Goal: Task Accomplishment & Management: Use online tool/utility

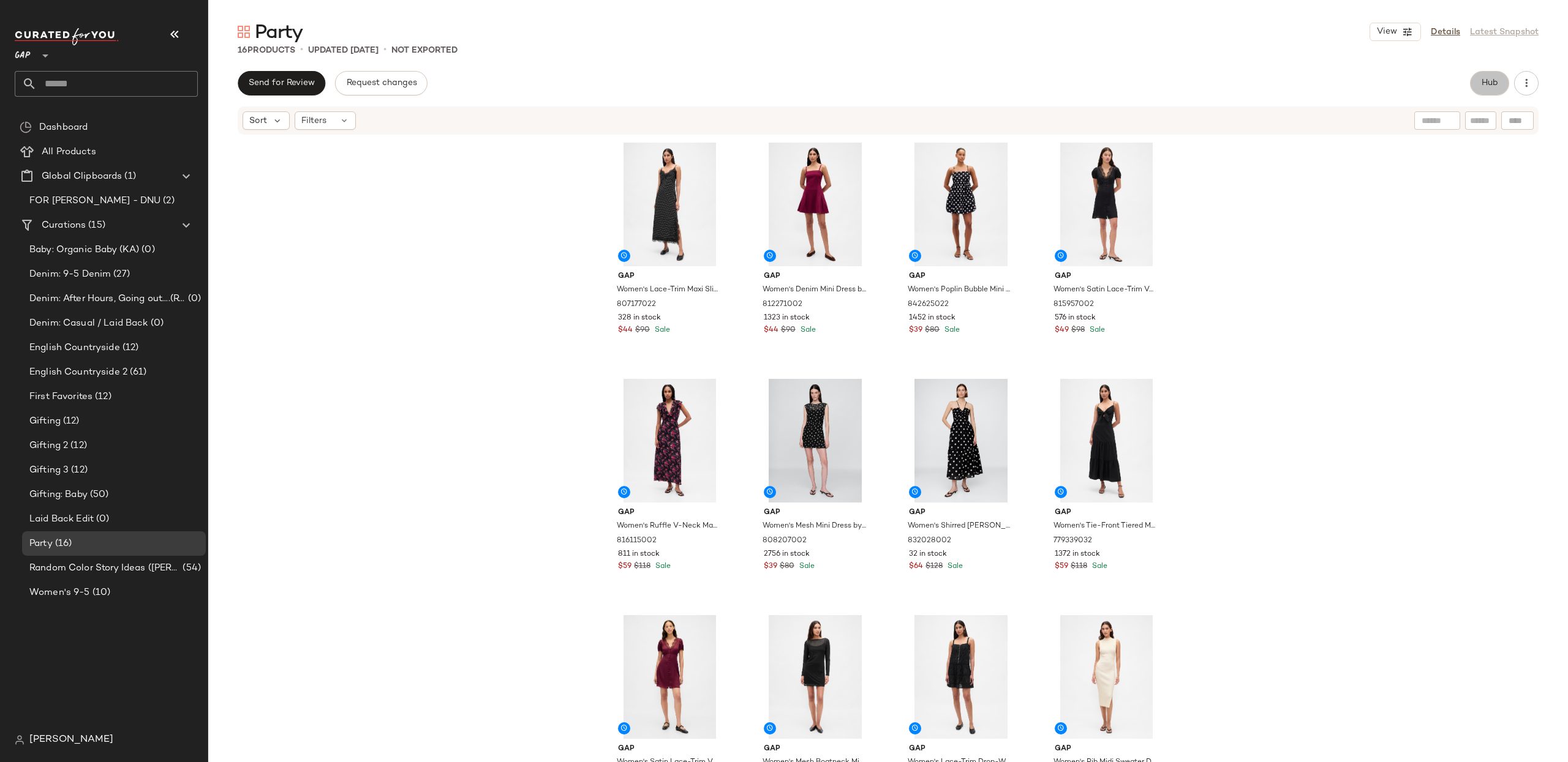
click at [1492, 88] on button "Hub" at bounding box center [1489, 83] width 39 height 24
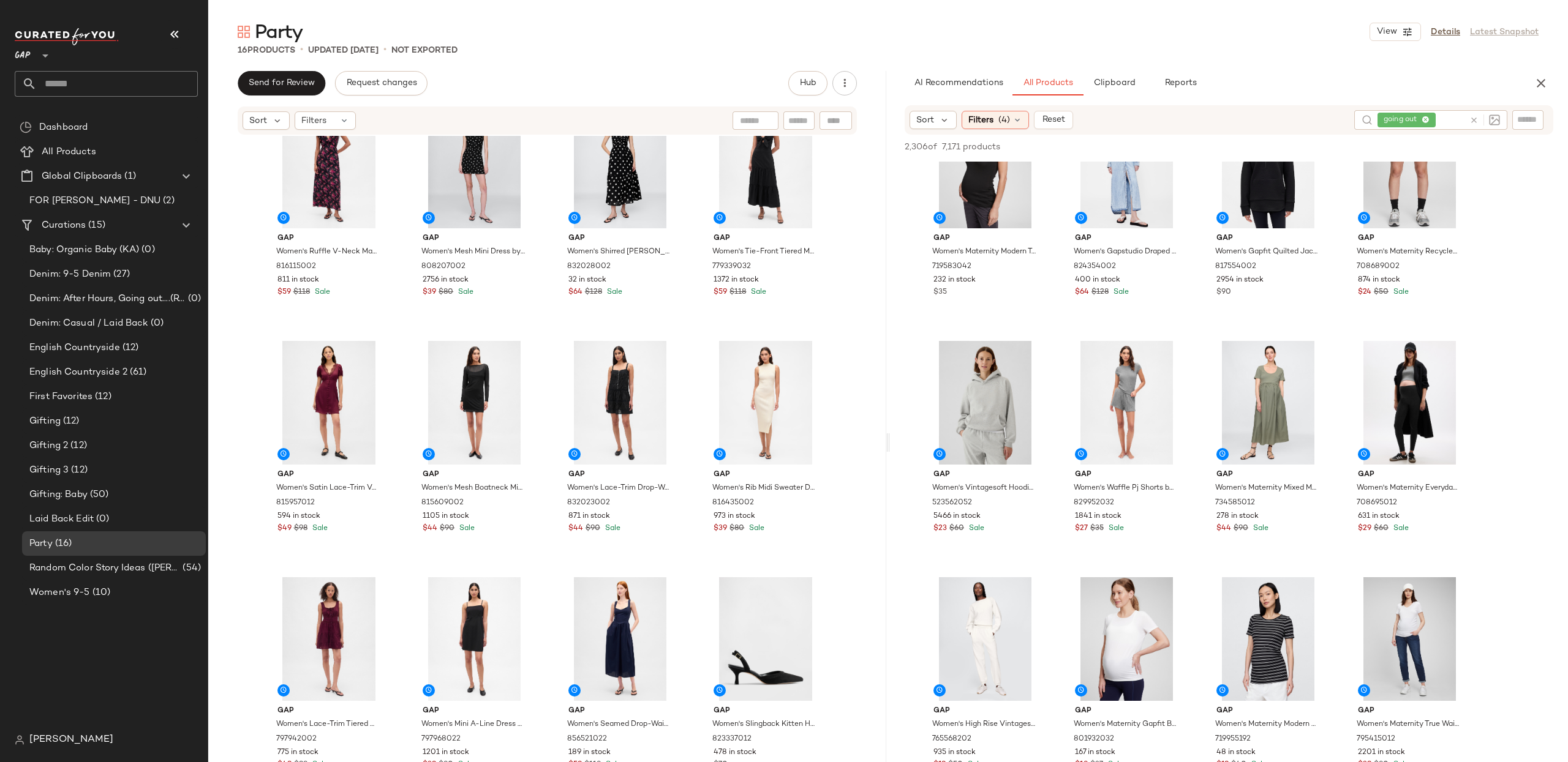
scroll to position [3040, 0]
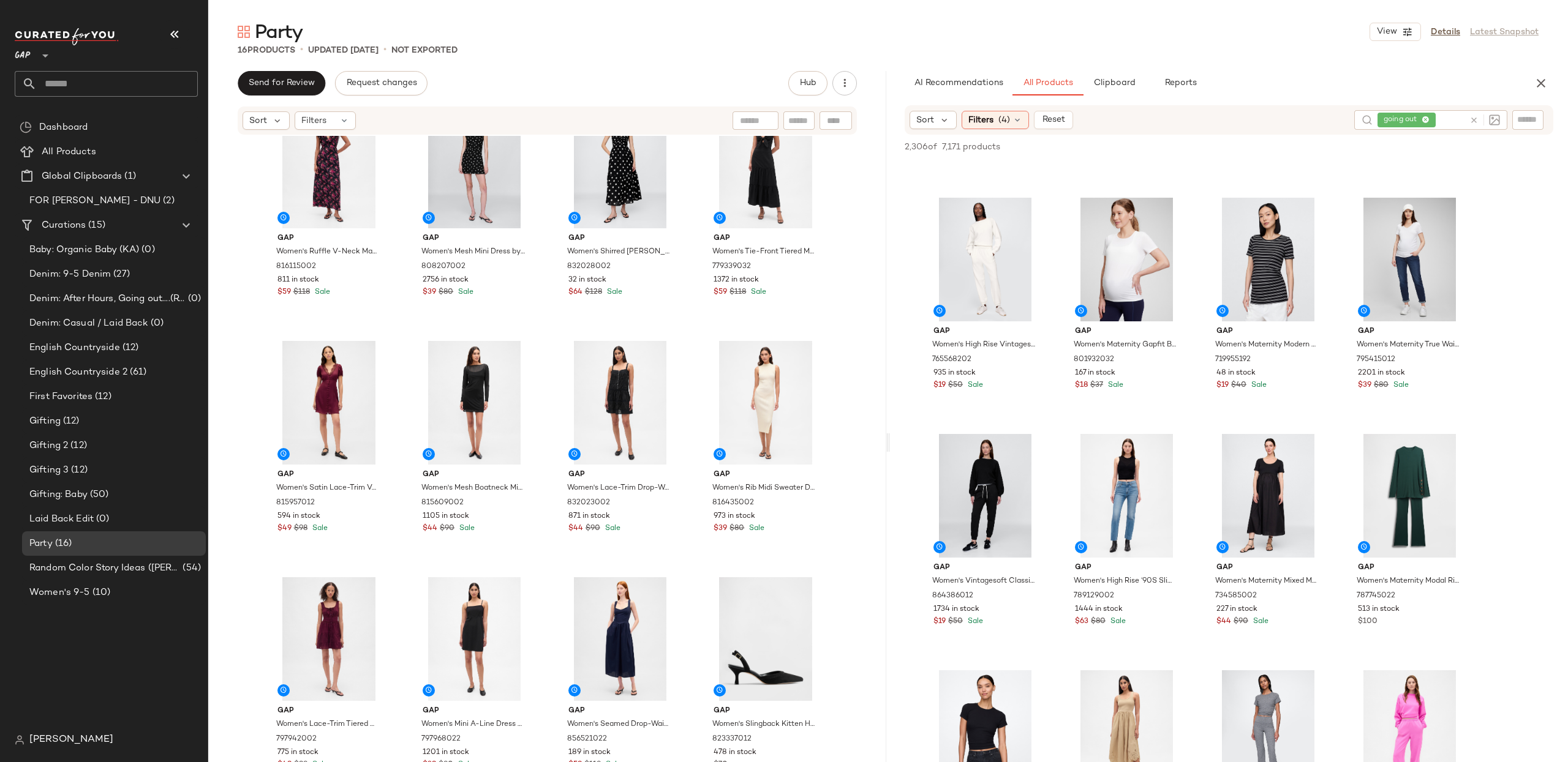
click at [1470, 120] on icon at bounding box center [1474, 120] width 9 height 9
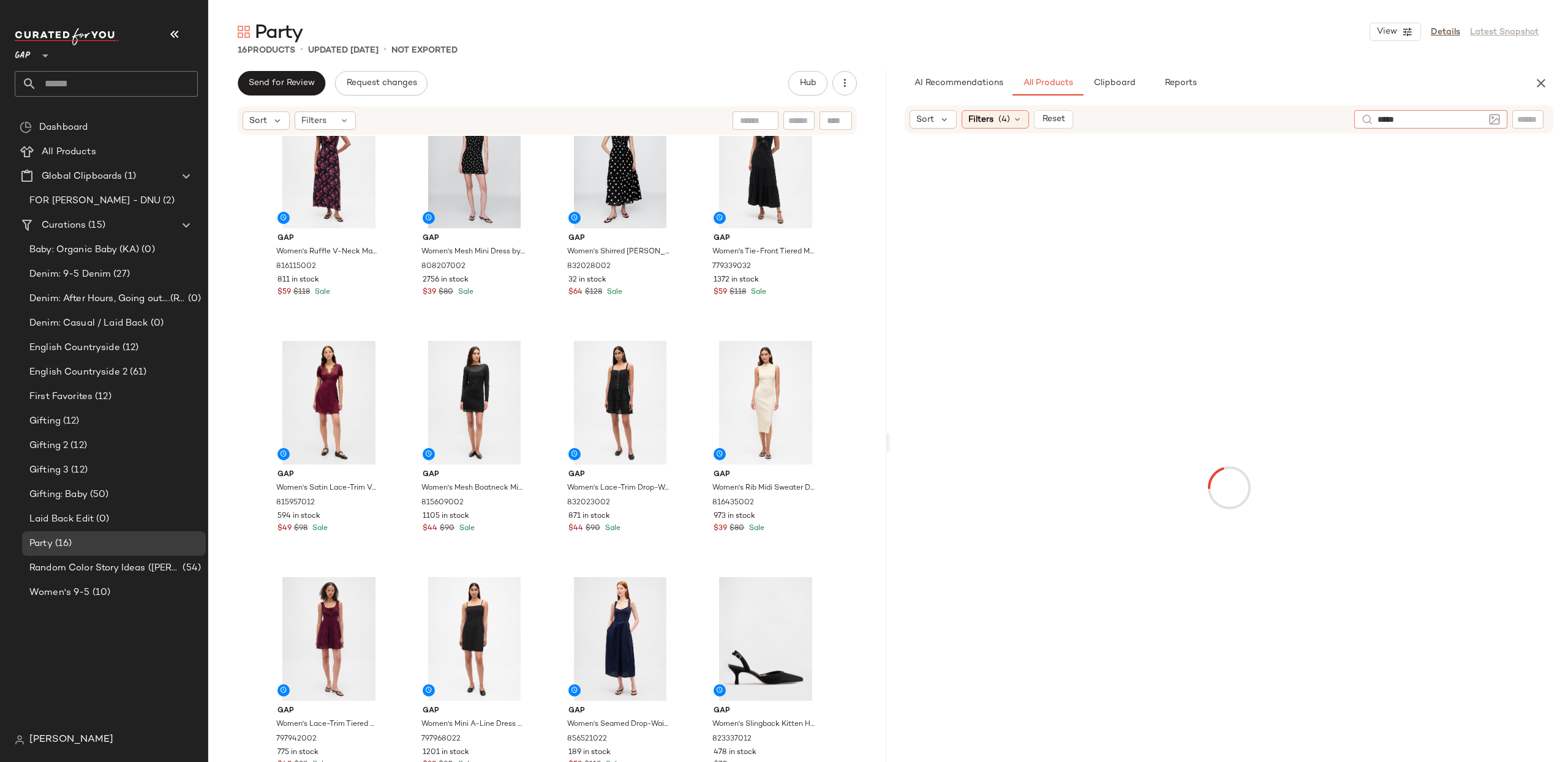
type input "******"
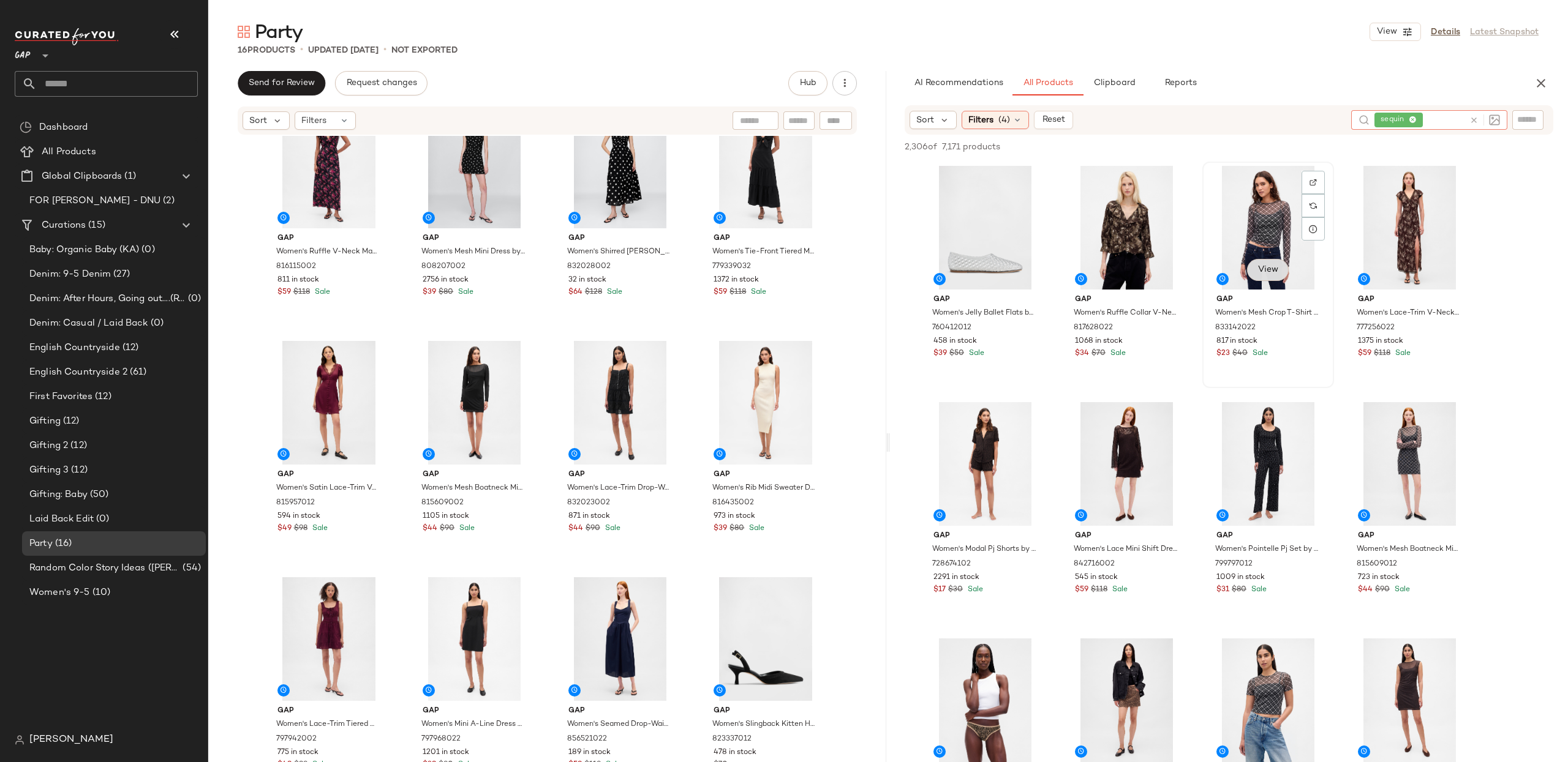
click at [1265, 271] on span "View" at bounding box center [1268, 270] width 21 height 10
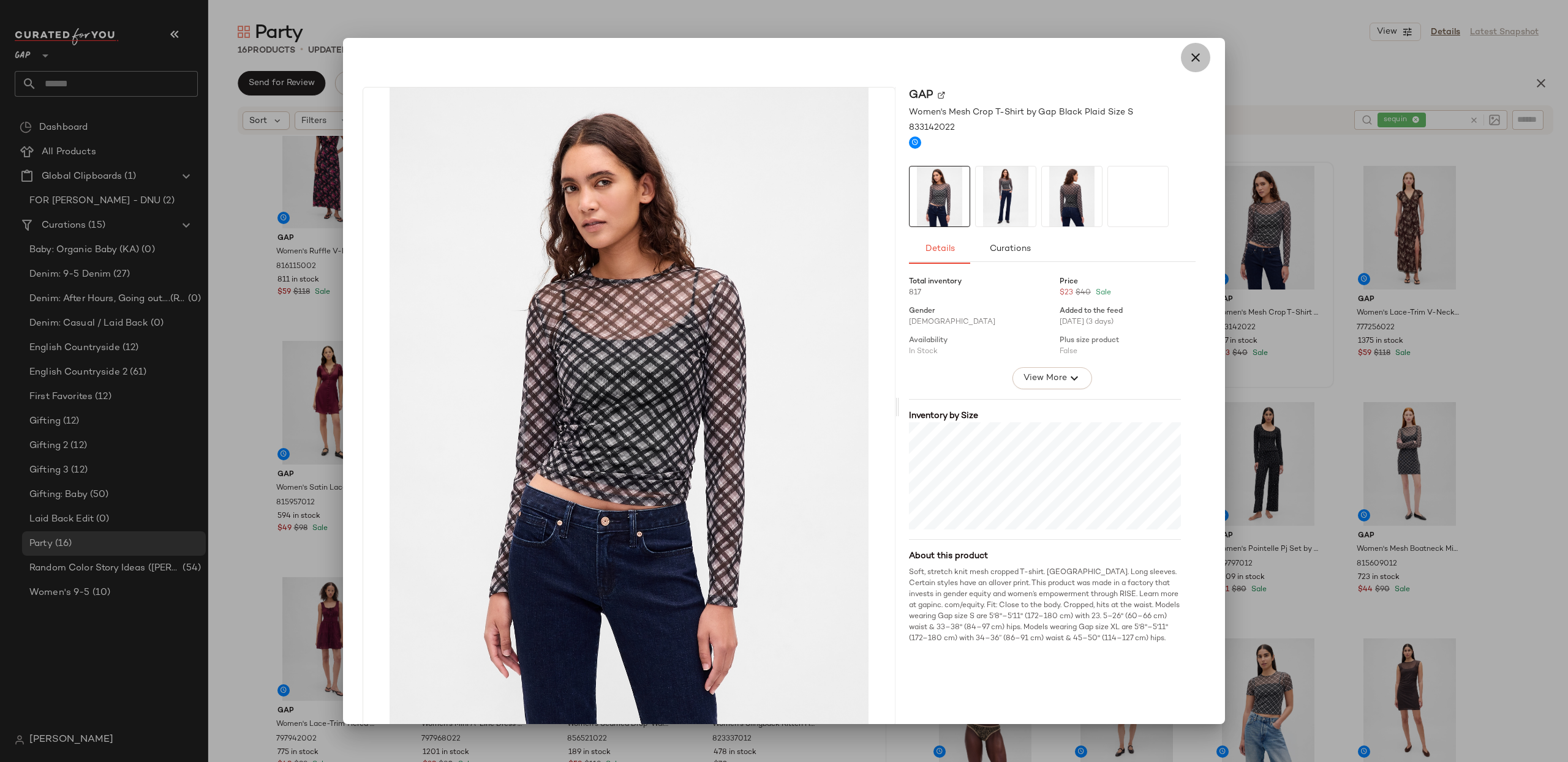
click at [1191, 60] on icon "button" at bounding box center [1195, 57] width 15 height 15
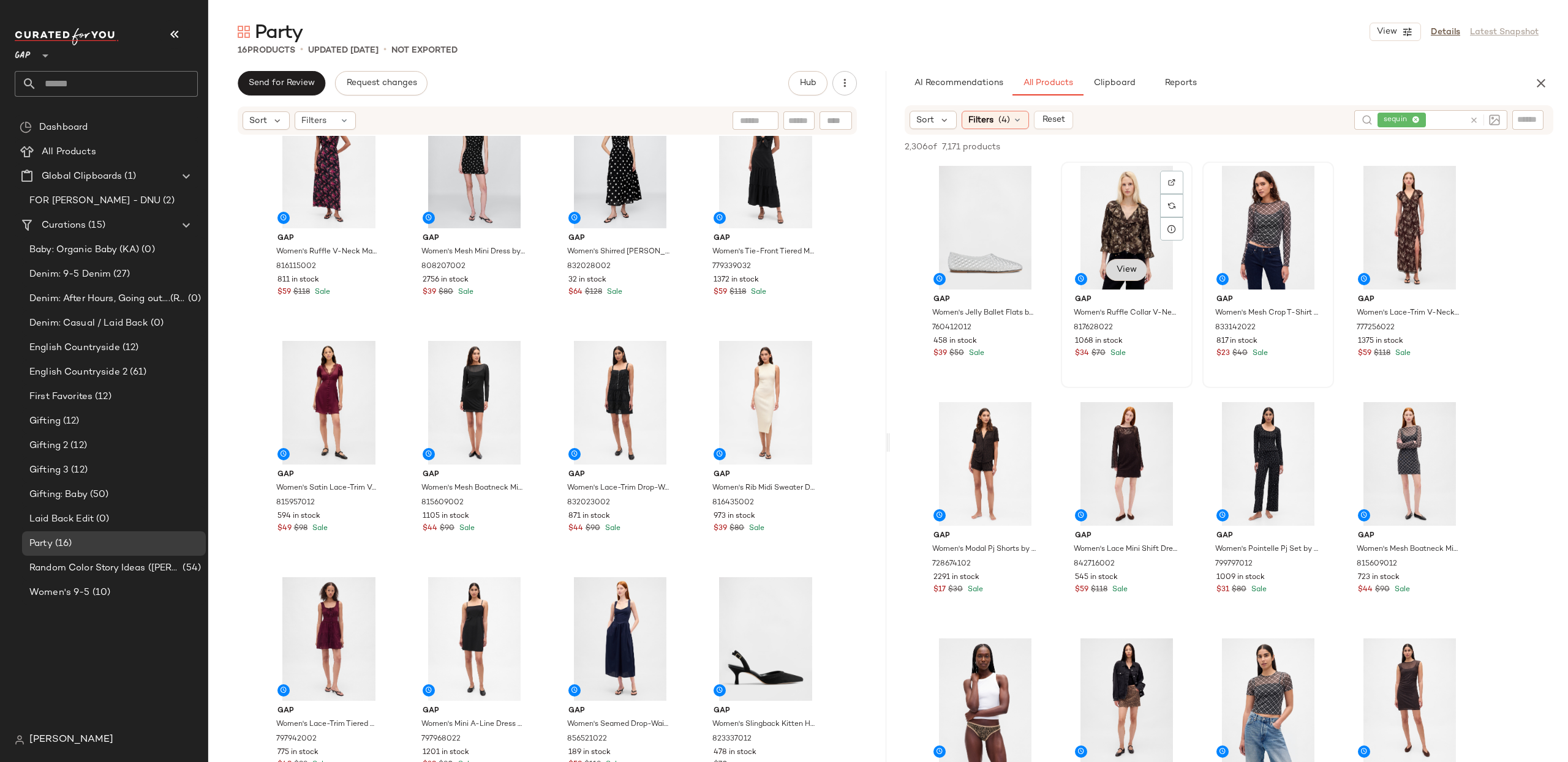
click at [1116, 266] on span "View" at bounding box center [1126, 270] width 21 height 10
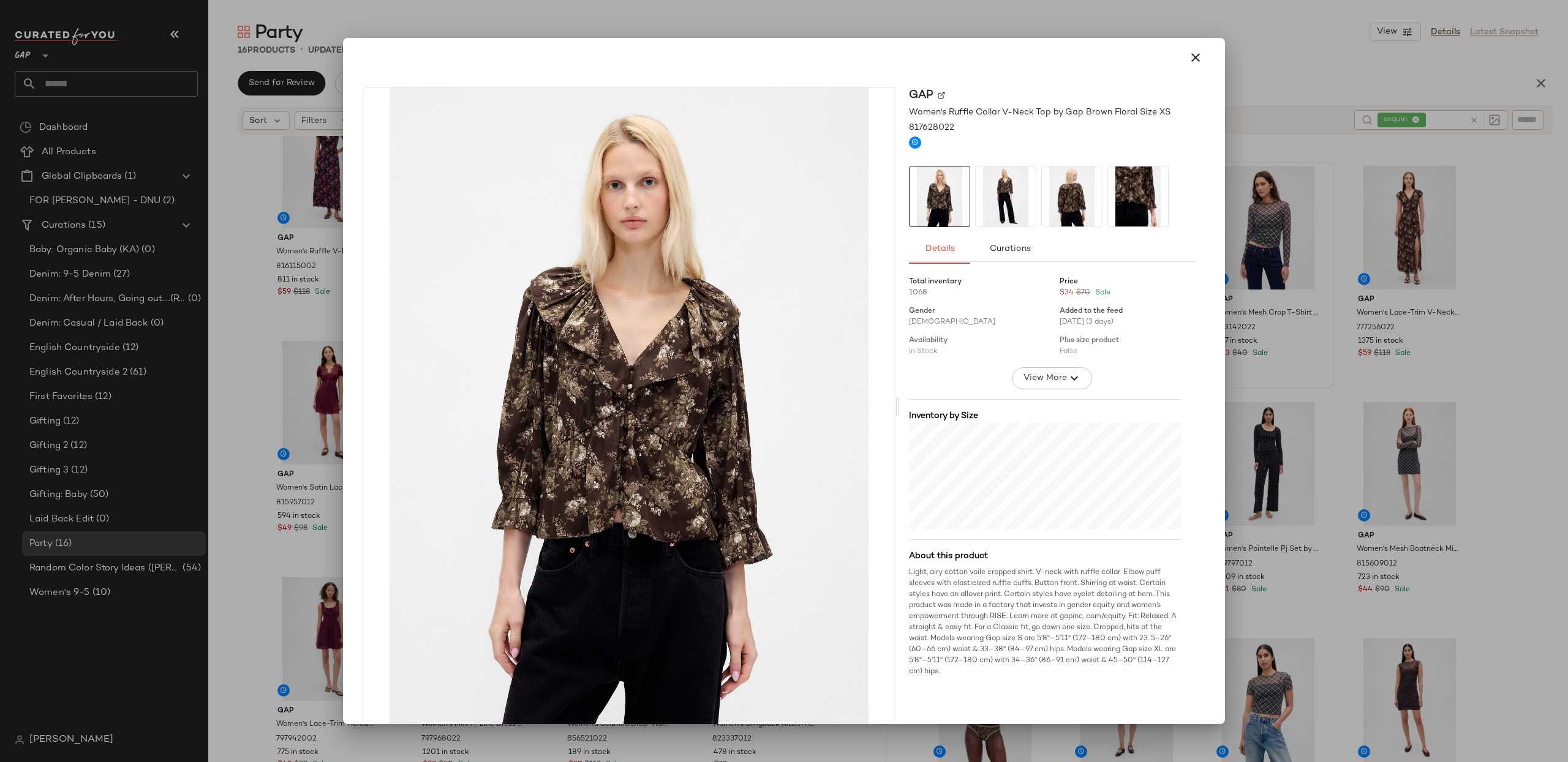
click at [1198, 52] on button "button" at bounding box center [1196, 57] width 29 height 29
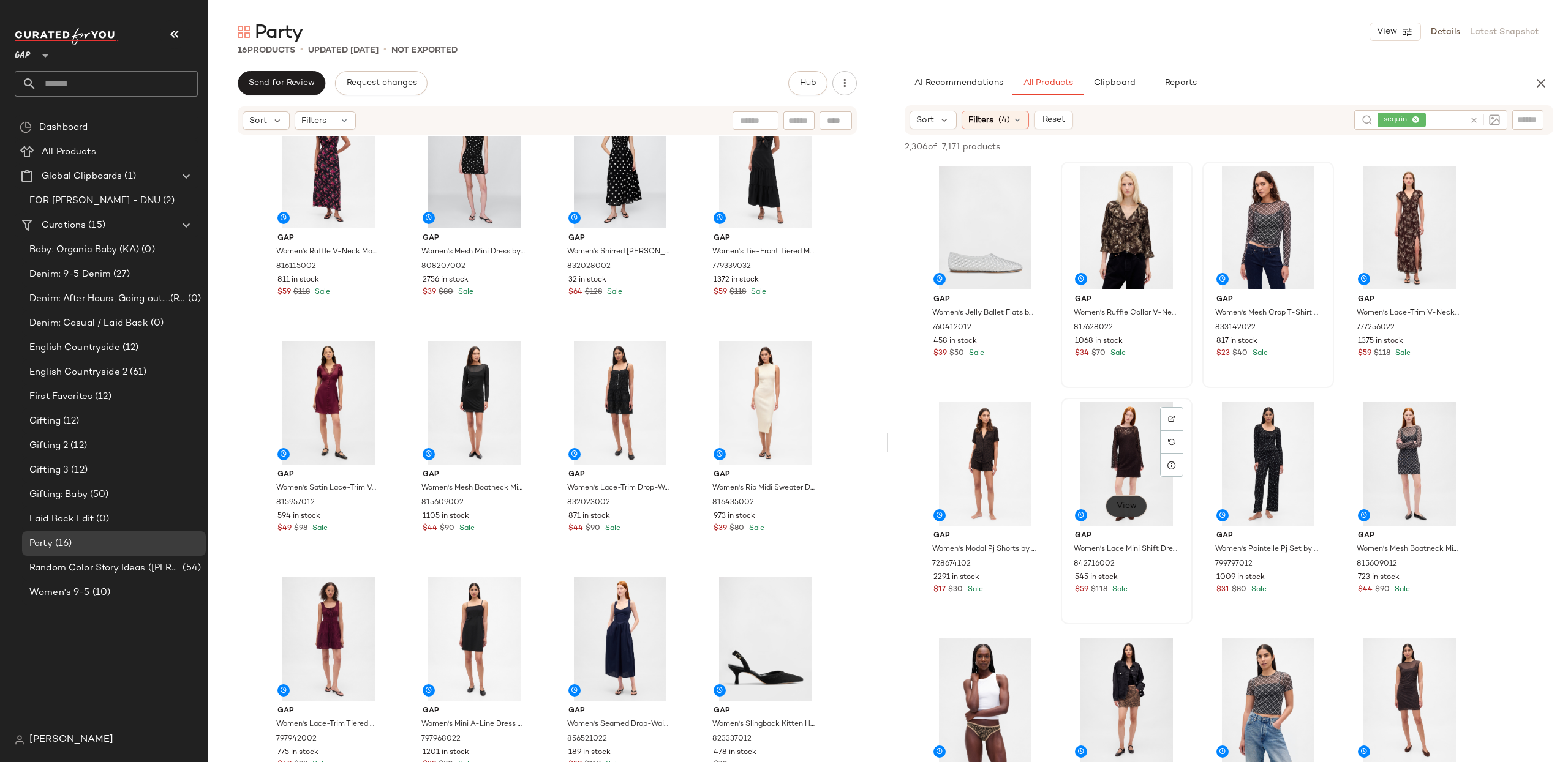
click at [1138, 512] on button "View" at bounding box center [1126, 506] width 41 height 22
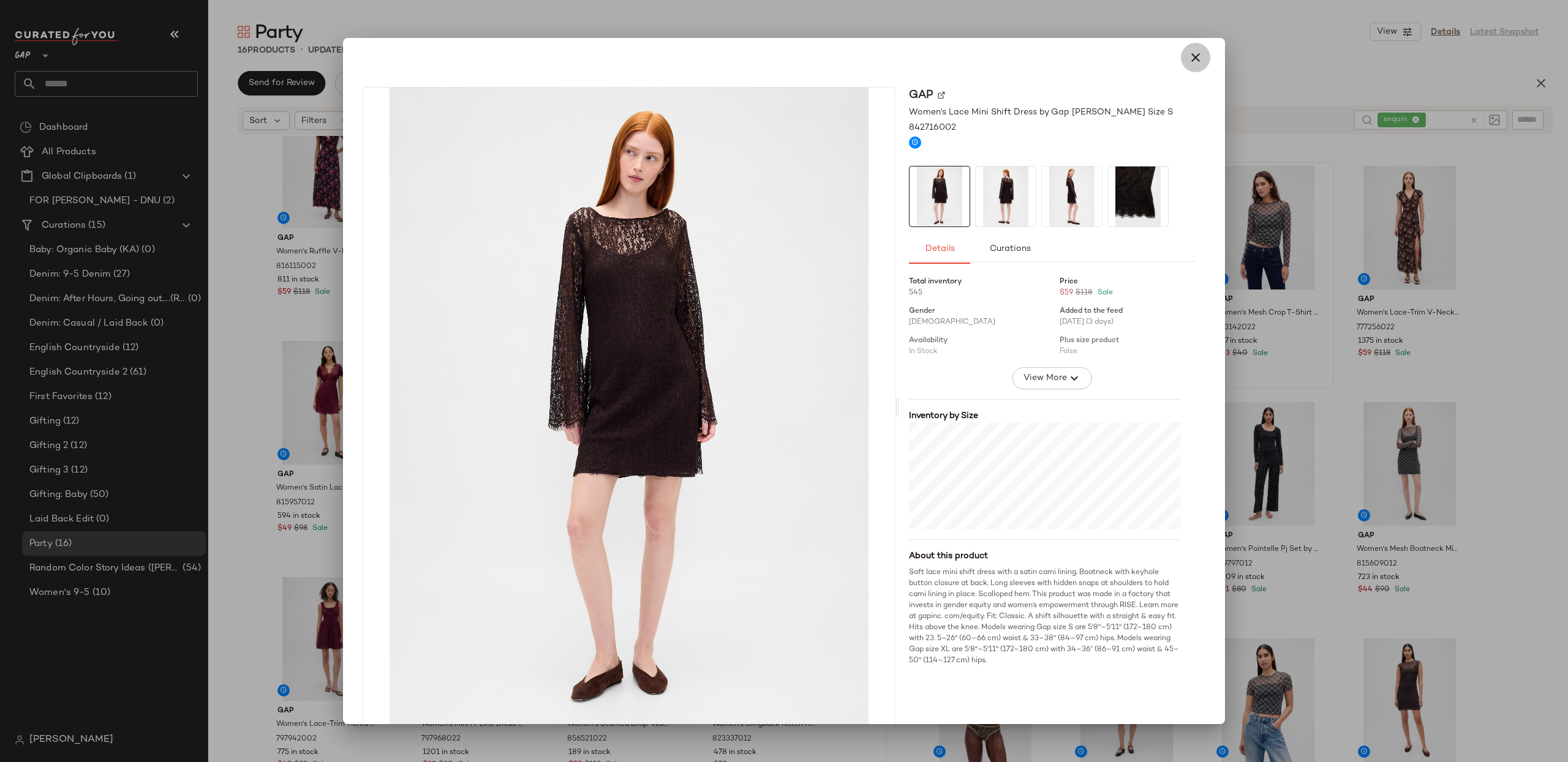
click at [1188, 59] on icon "button" at bounding box center [1195, 57] width 15 height 15
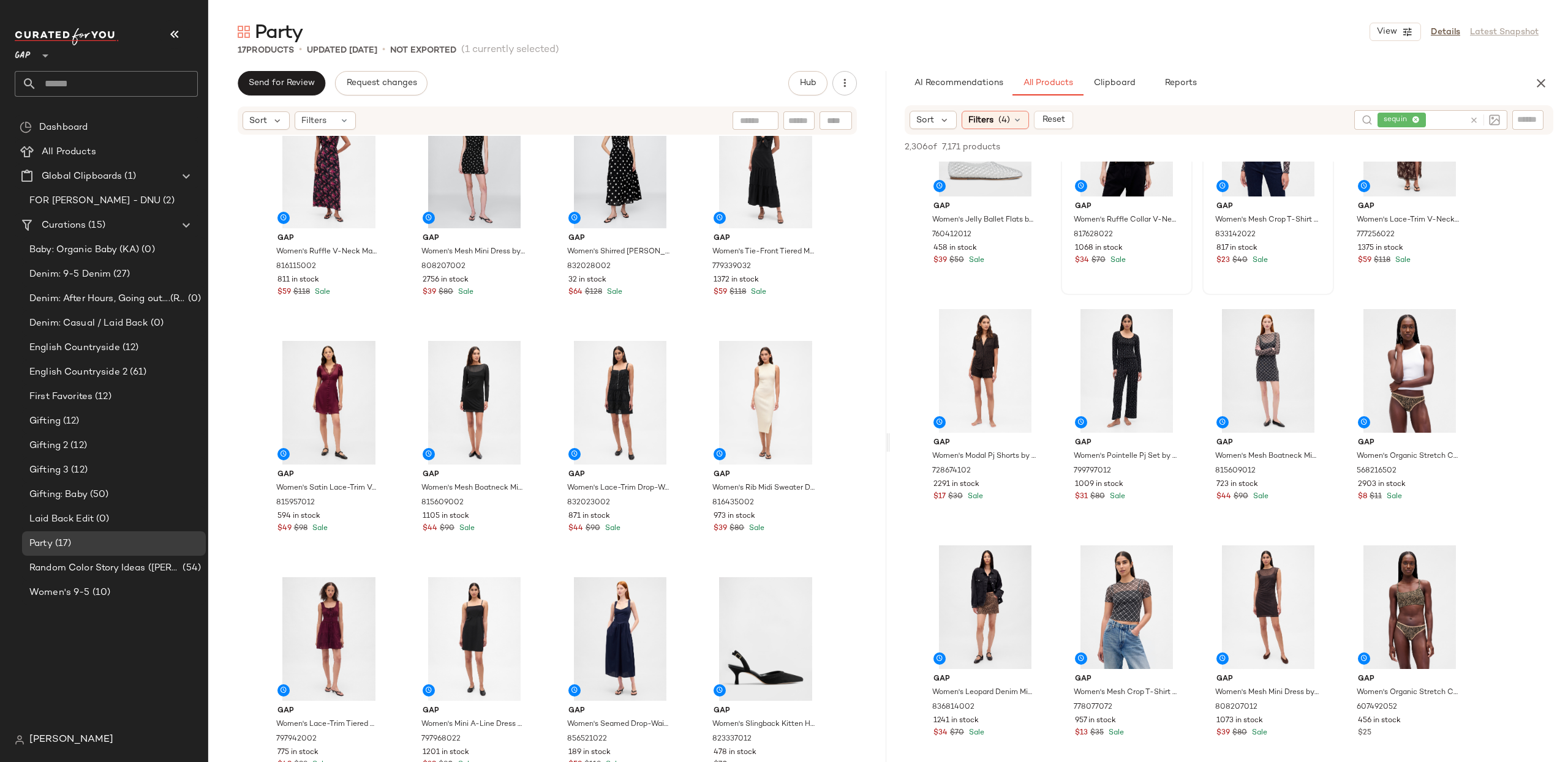
scroll to position [0, 0]
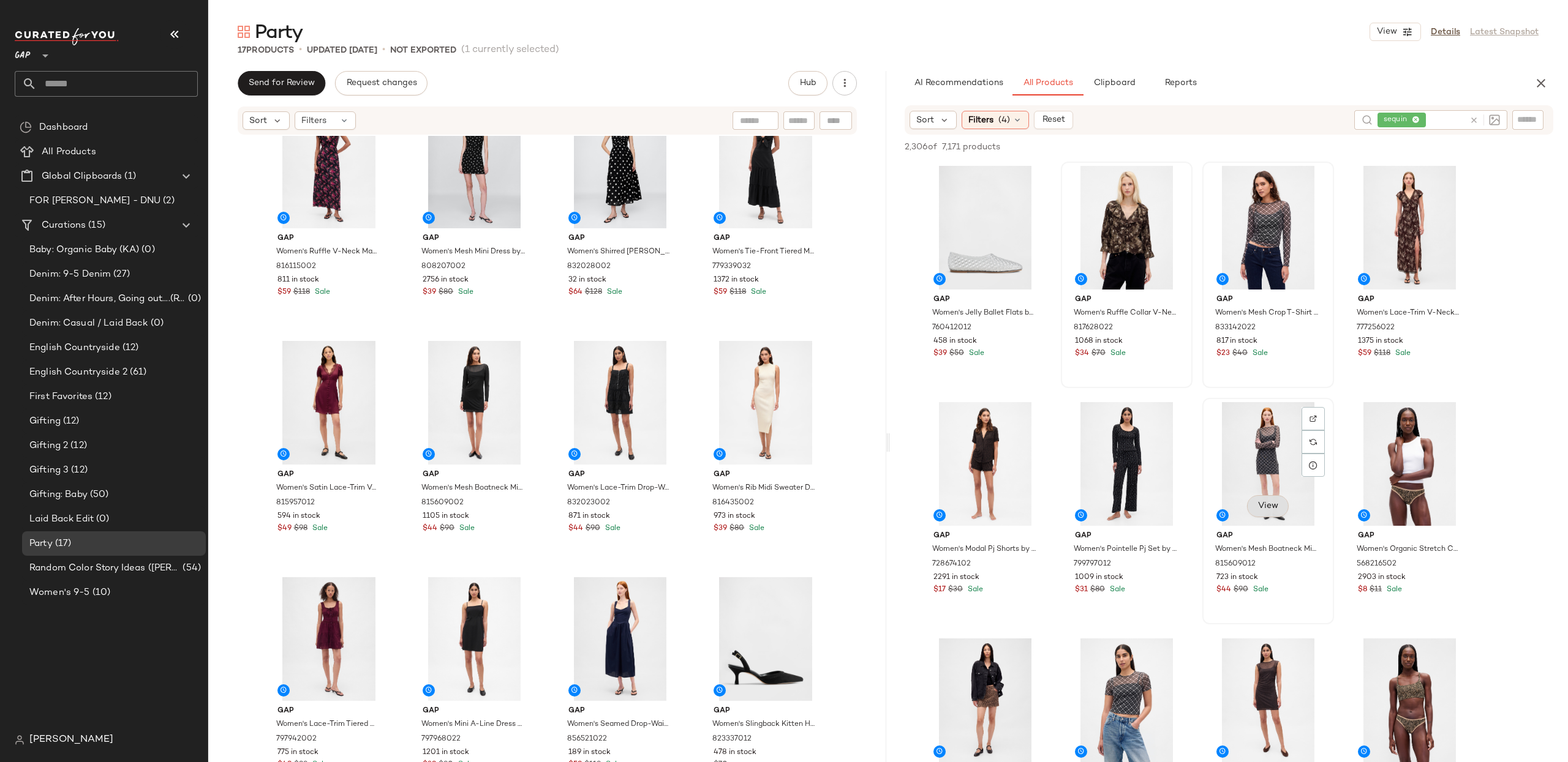
click at [1272, 509] on span "View" at bounding box center [1268, 506] width 21 height 10
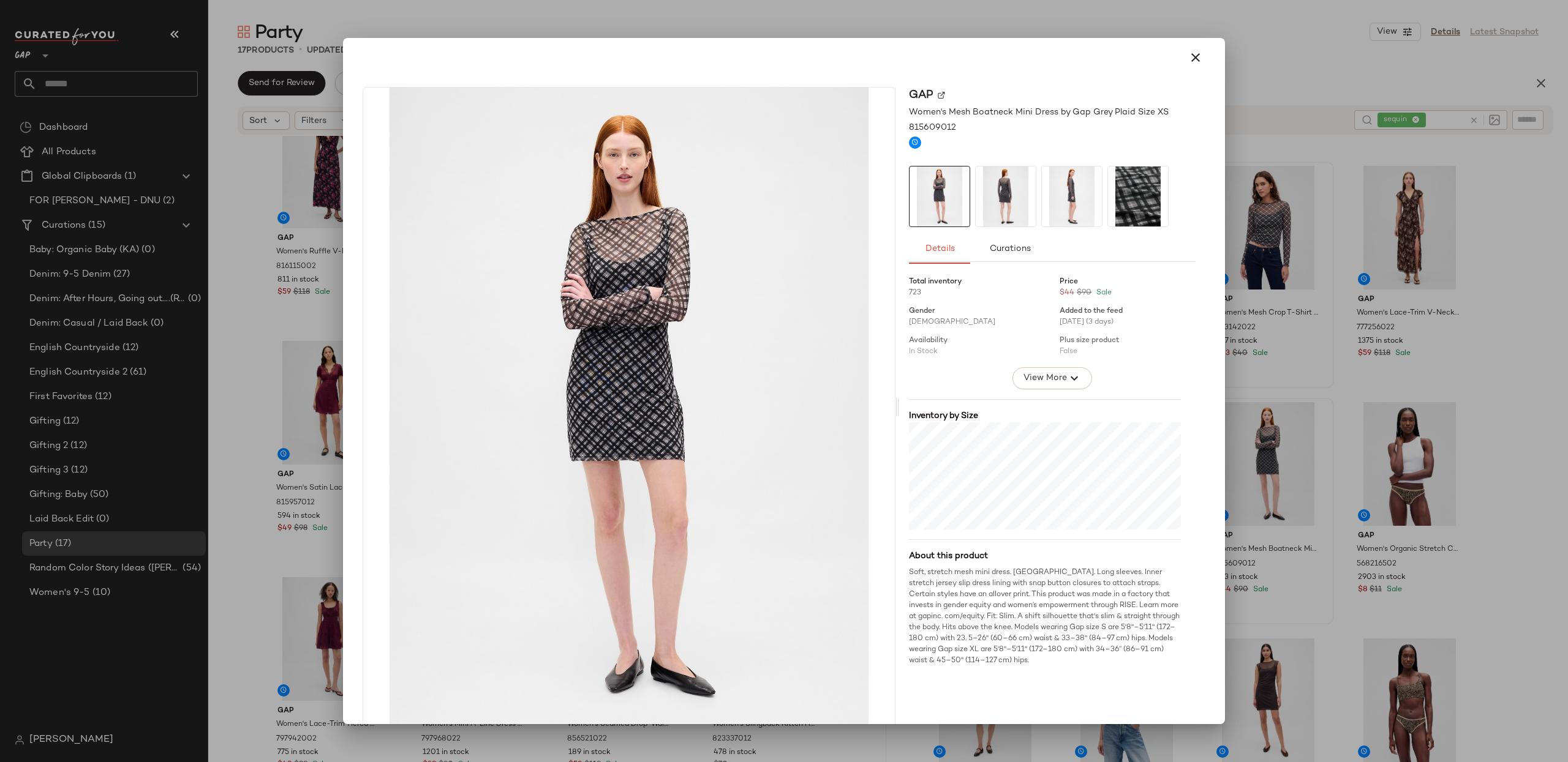
click at [1188, 64] on icon "button" at bounding box center [1195, 57] width 15 height 15
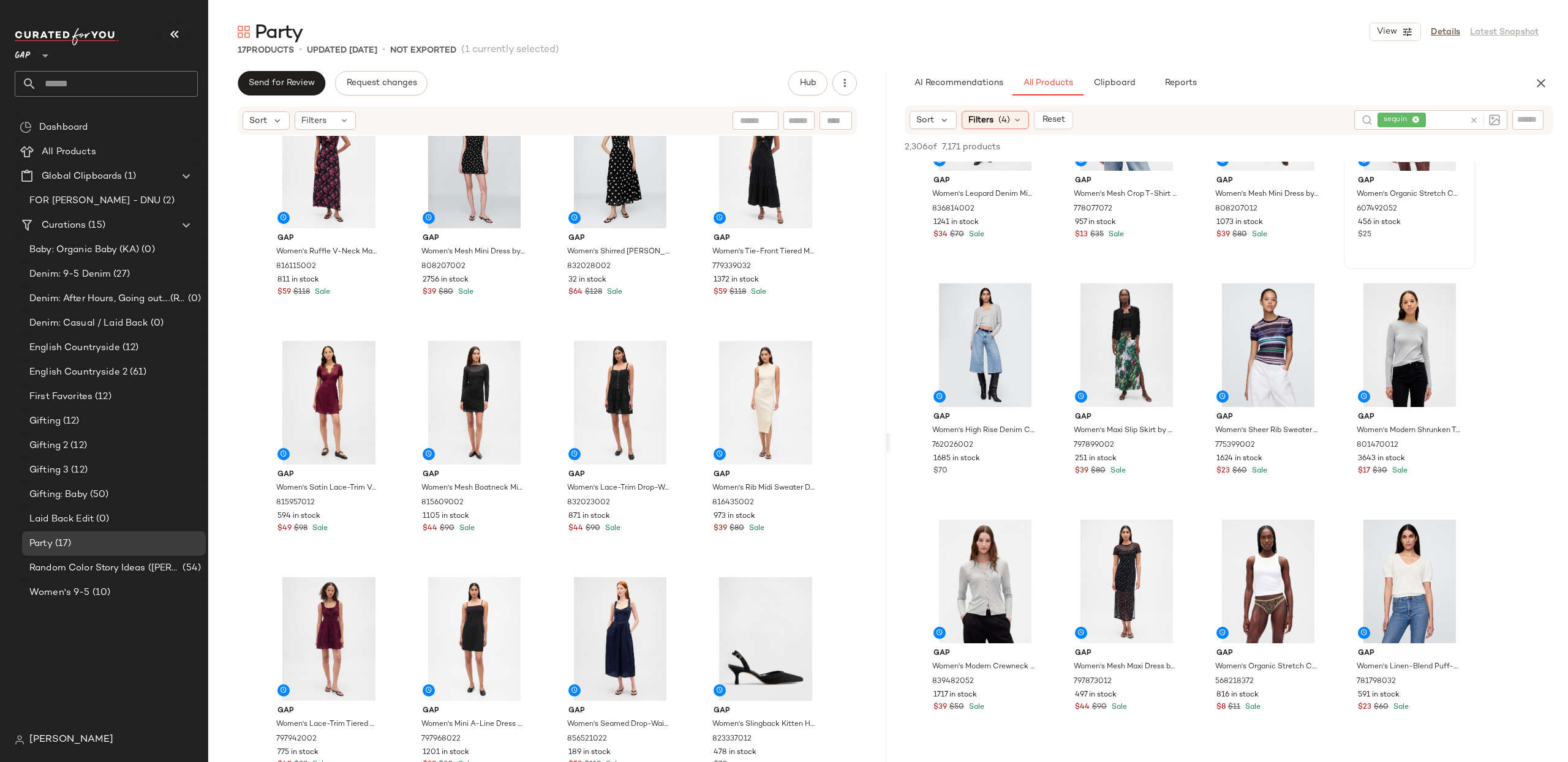
scroll to position [622, 0]
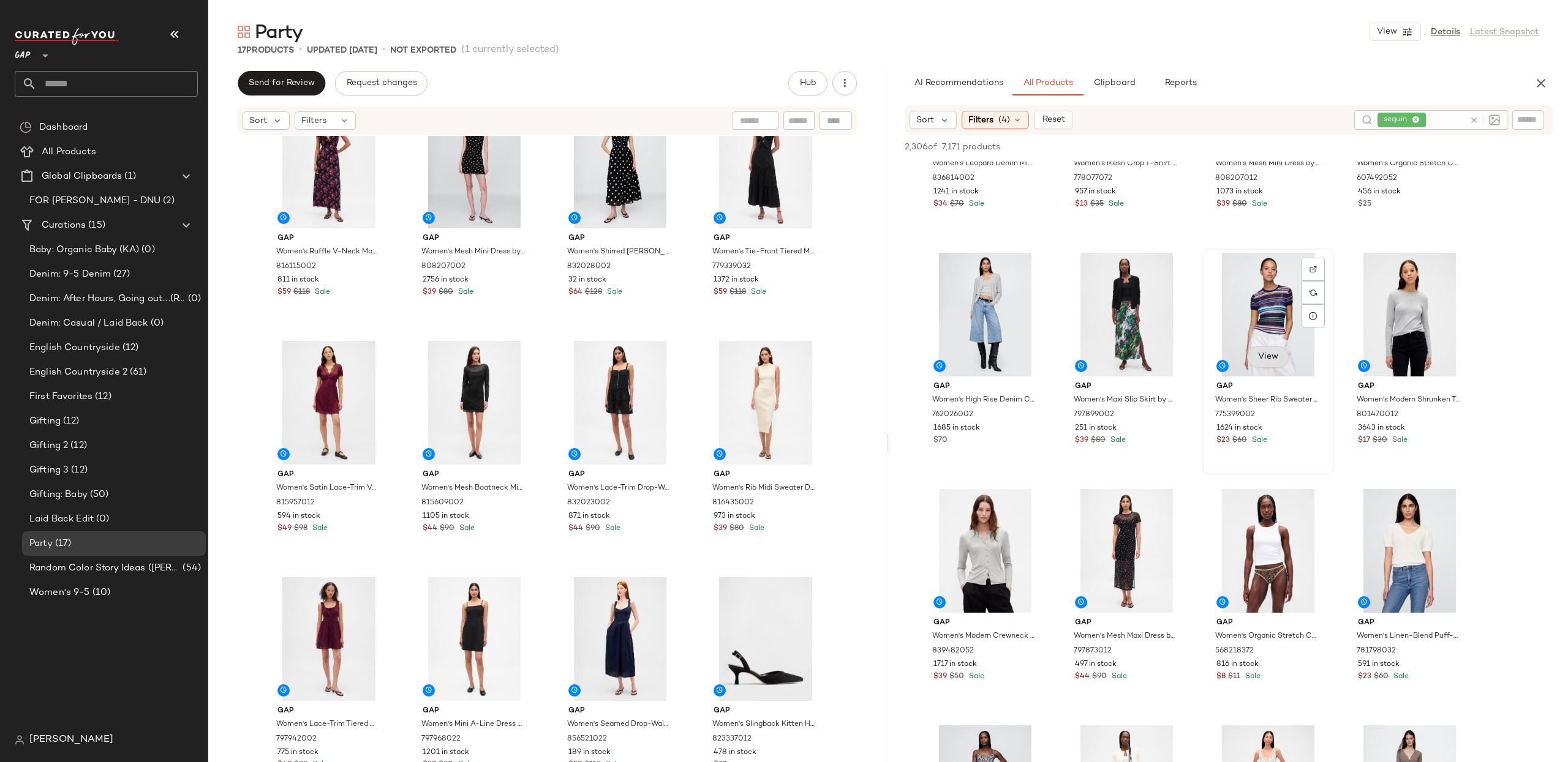
click at [1259, 355] on span "View" at bounding box center [1268, 356] width 21 height 10
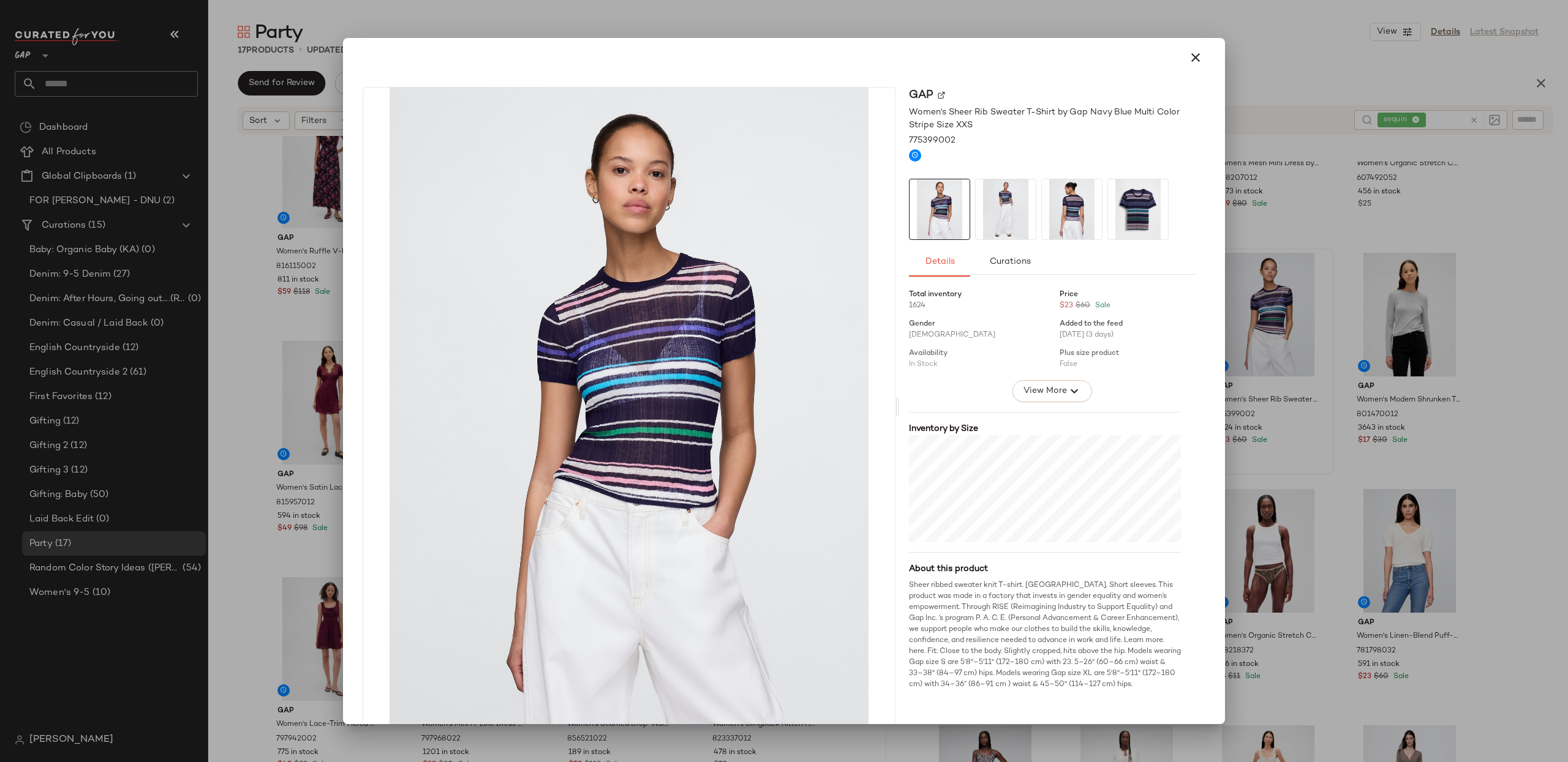
drag, startPoint x: 1184, startPoint y: 64, endPoint x: 1191, endPoint y: 64, distance: 7.0
click at [1188, 64] on icon "button" at bounding box center [1195, 57] width 15 height 15
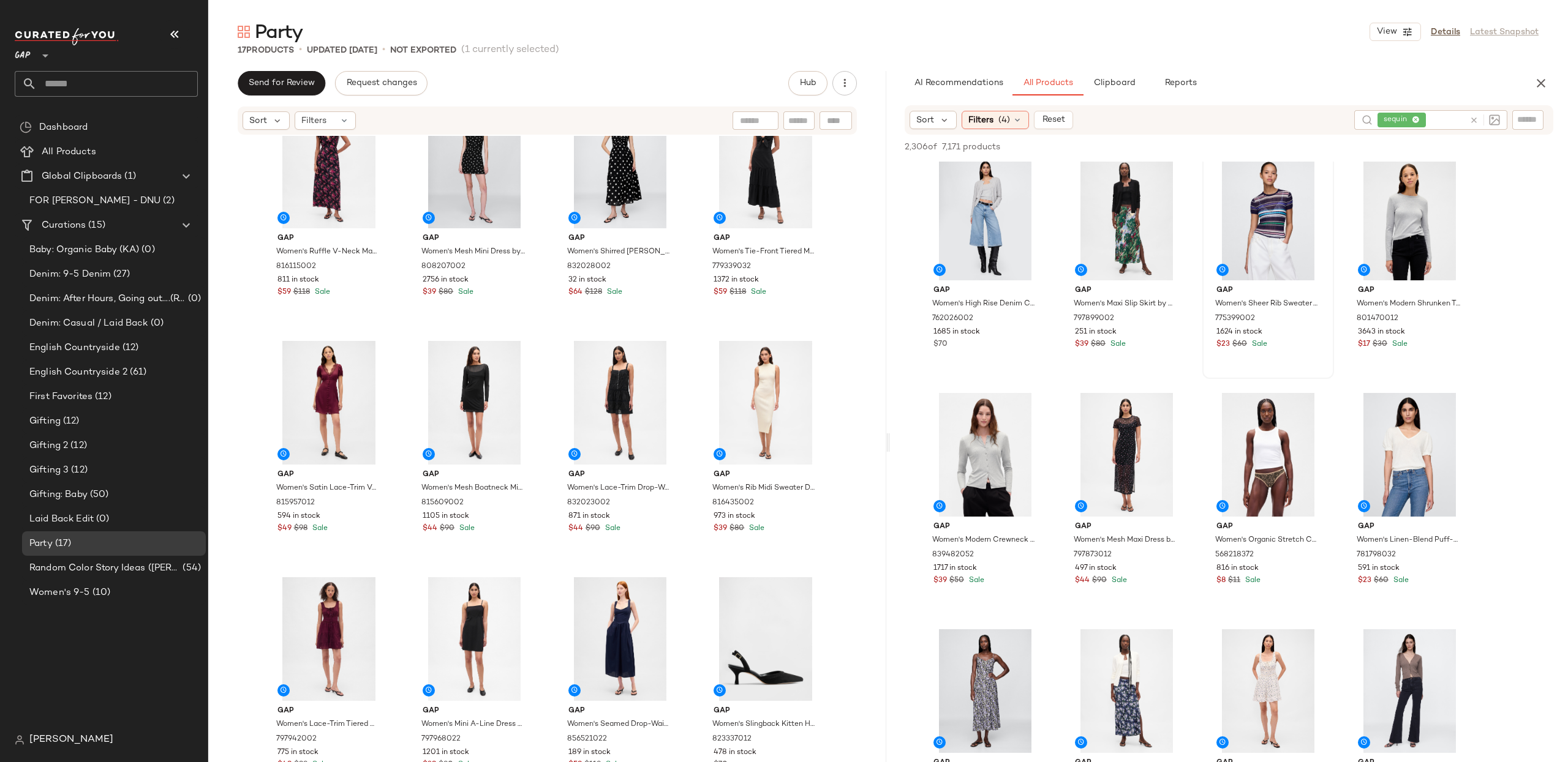
scroll to position [721, 0]
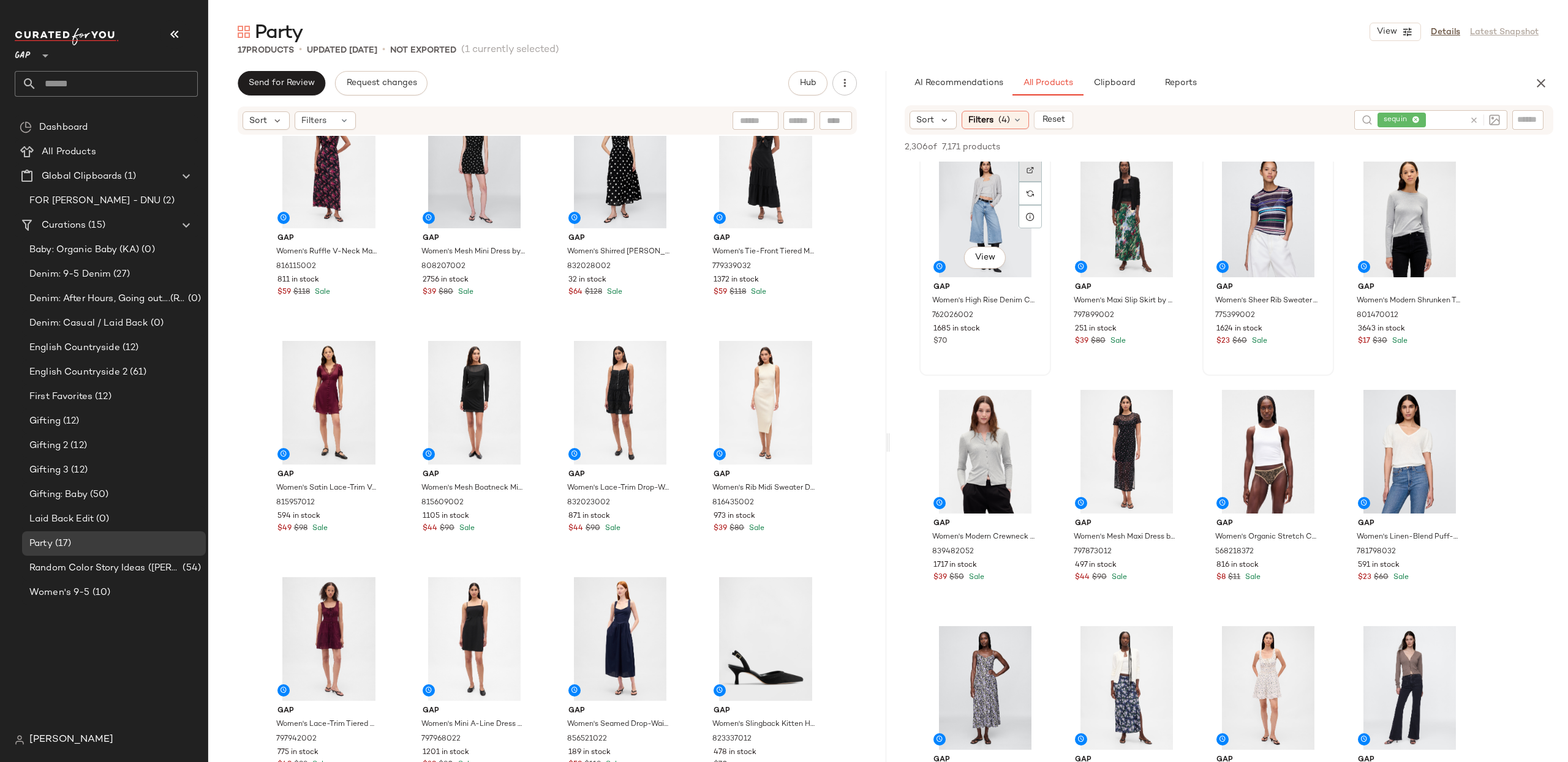
click at [1031, 171] on img at bounding box center [1030, 170] width 8 height 8
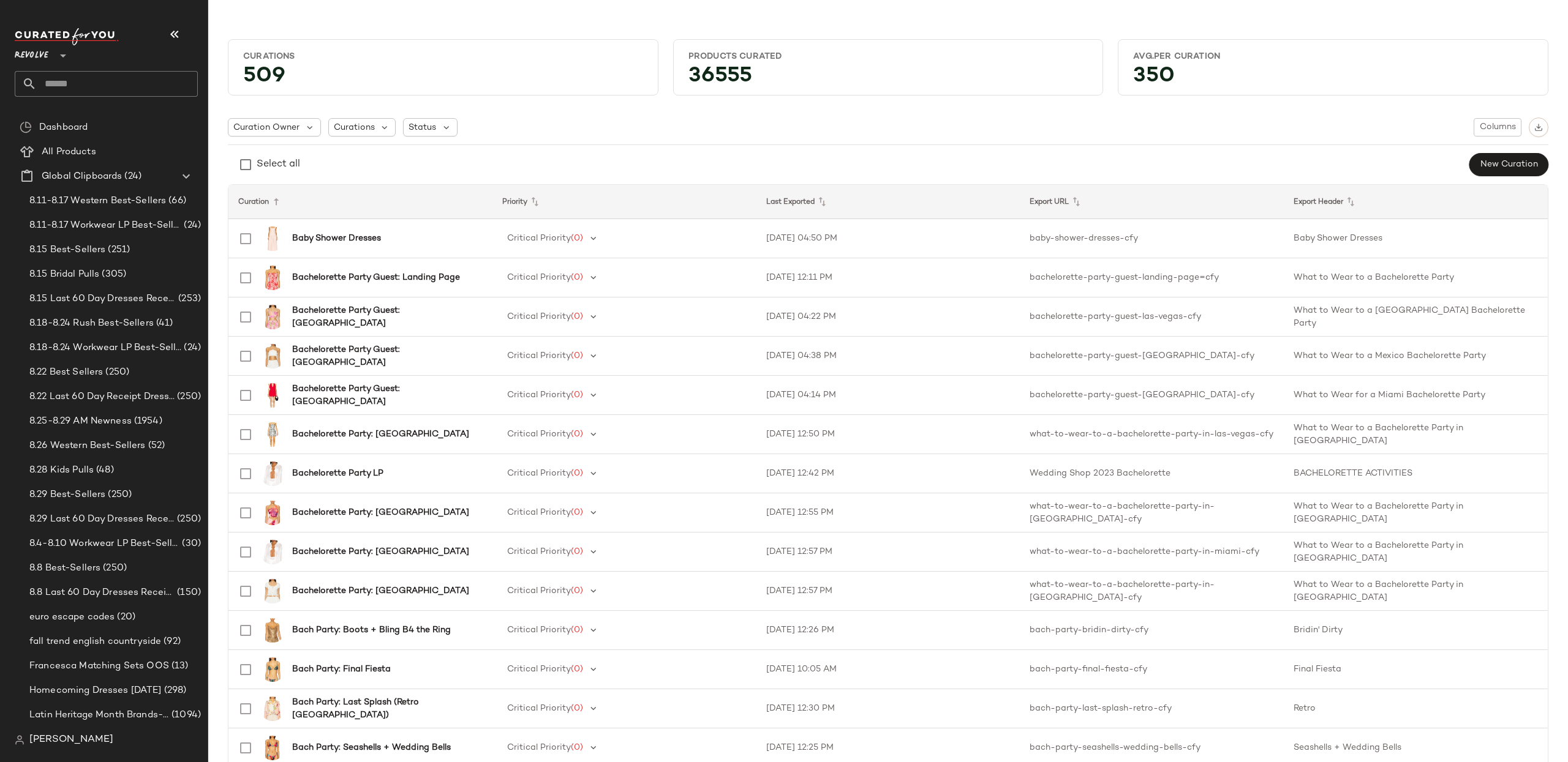
click at [149, 68] on div "Revolve **" at bounding box center [106, 62] width 183 height 69
click at [149, 89] on input "text" at bounding box center [117, 83] width 161 height 25
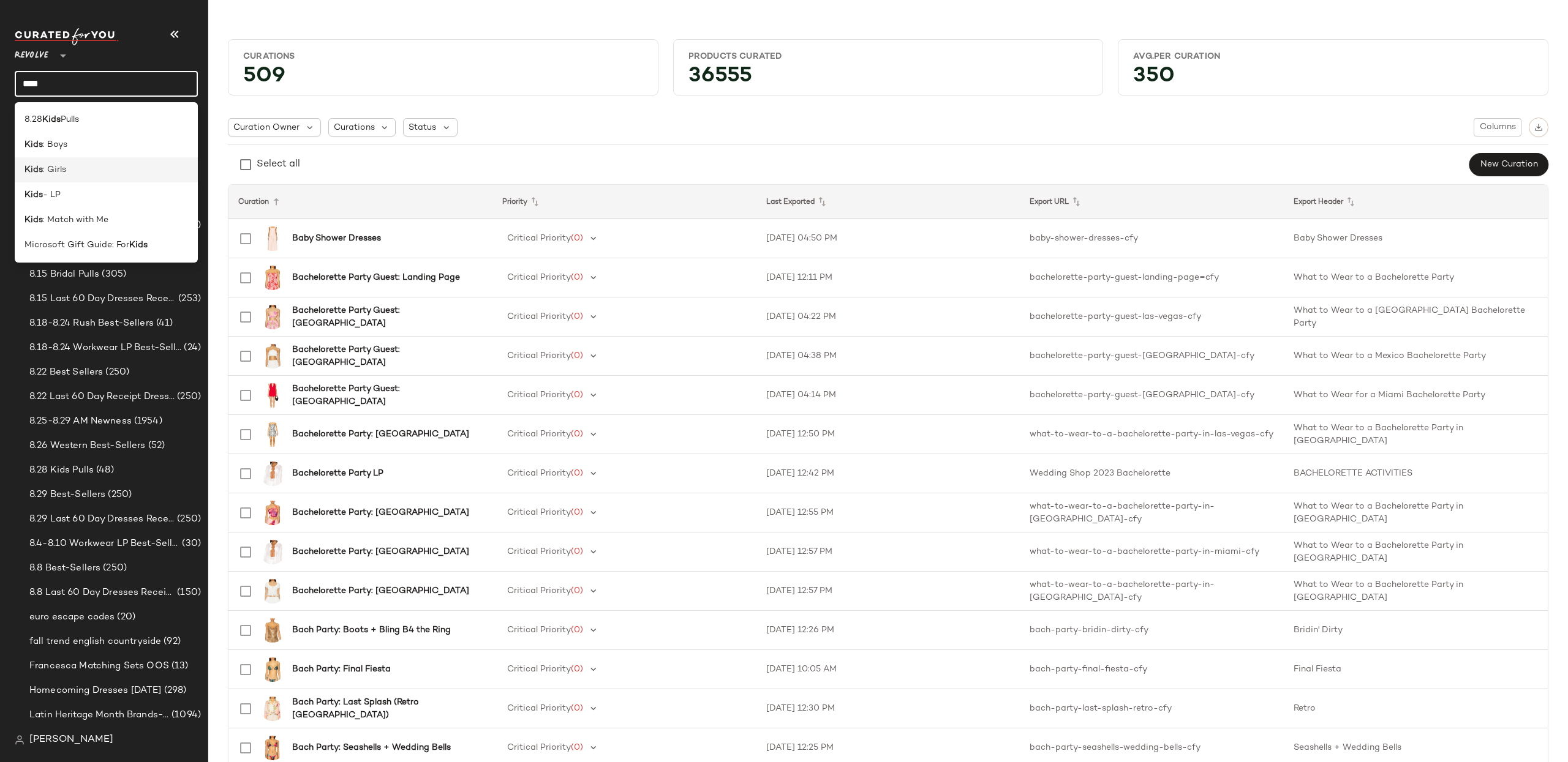
type input "****"
click at [109, 168] on div "Kids : Girls" at bounding box center [106, 170] width 164 height 13
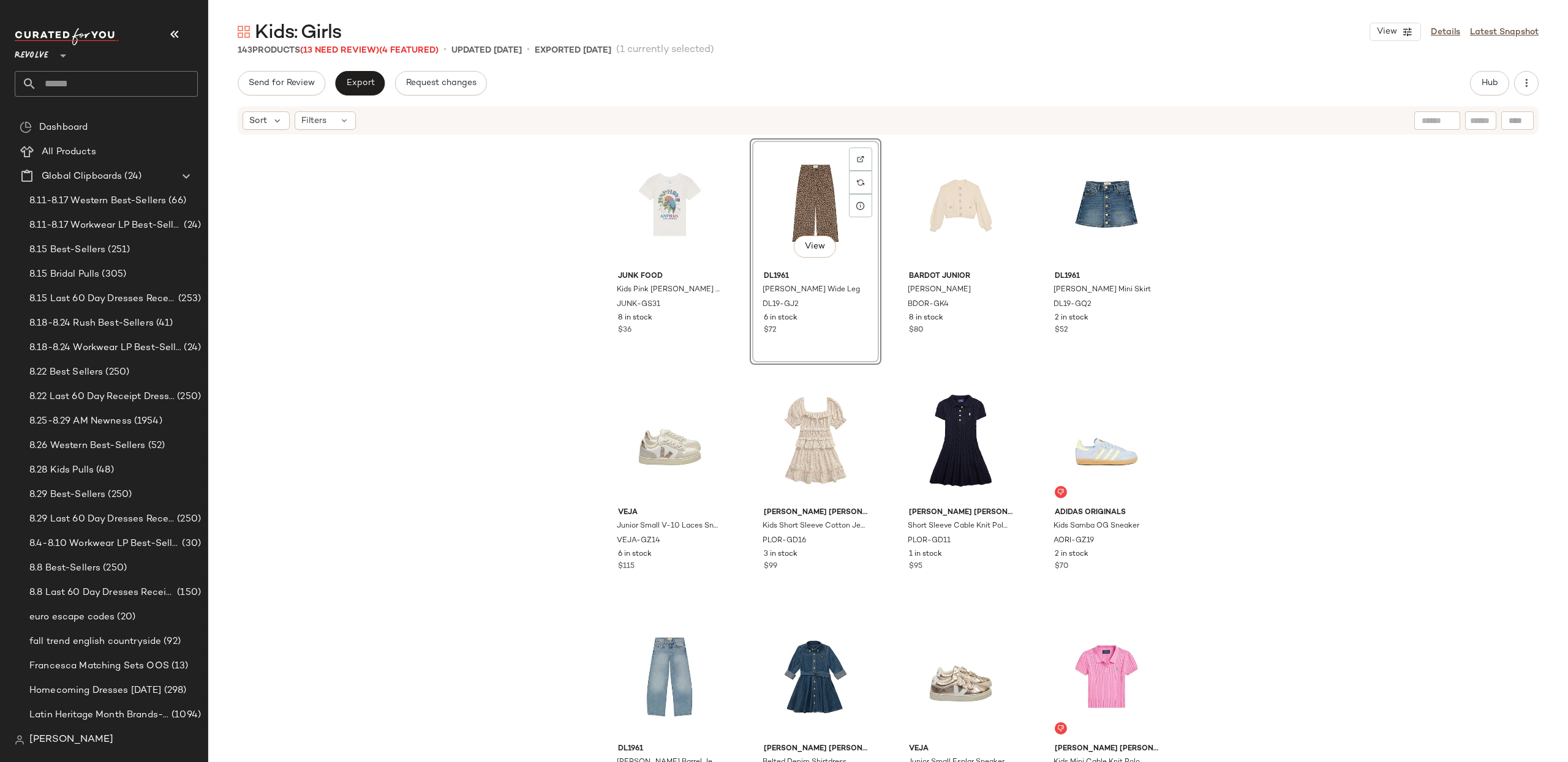
drag, startPoint x: 1093, startPoint y: 437, endPoint x: 463, endPoint y: 4, distance: 764.5
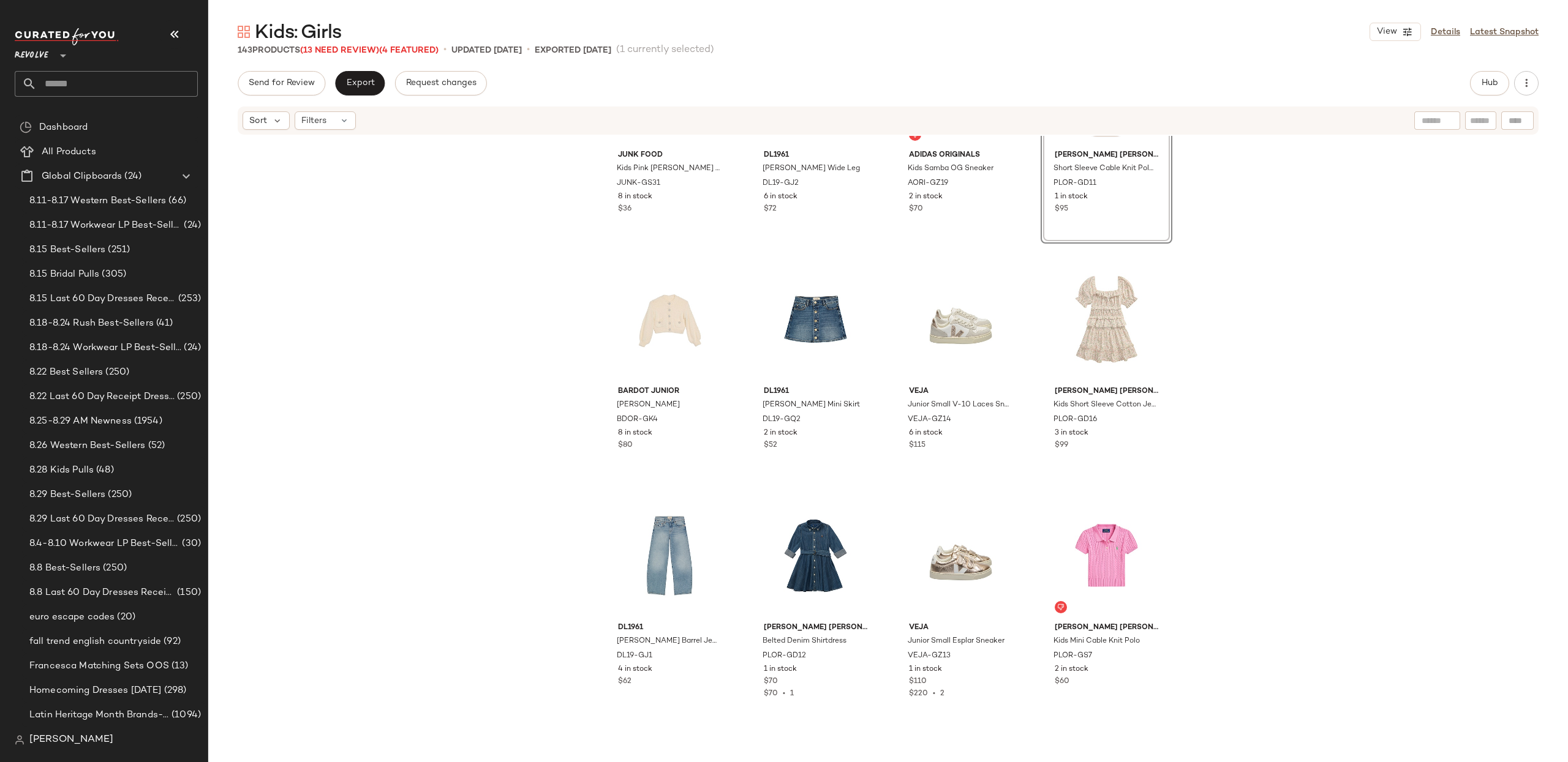
scroll to position [126, 0]
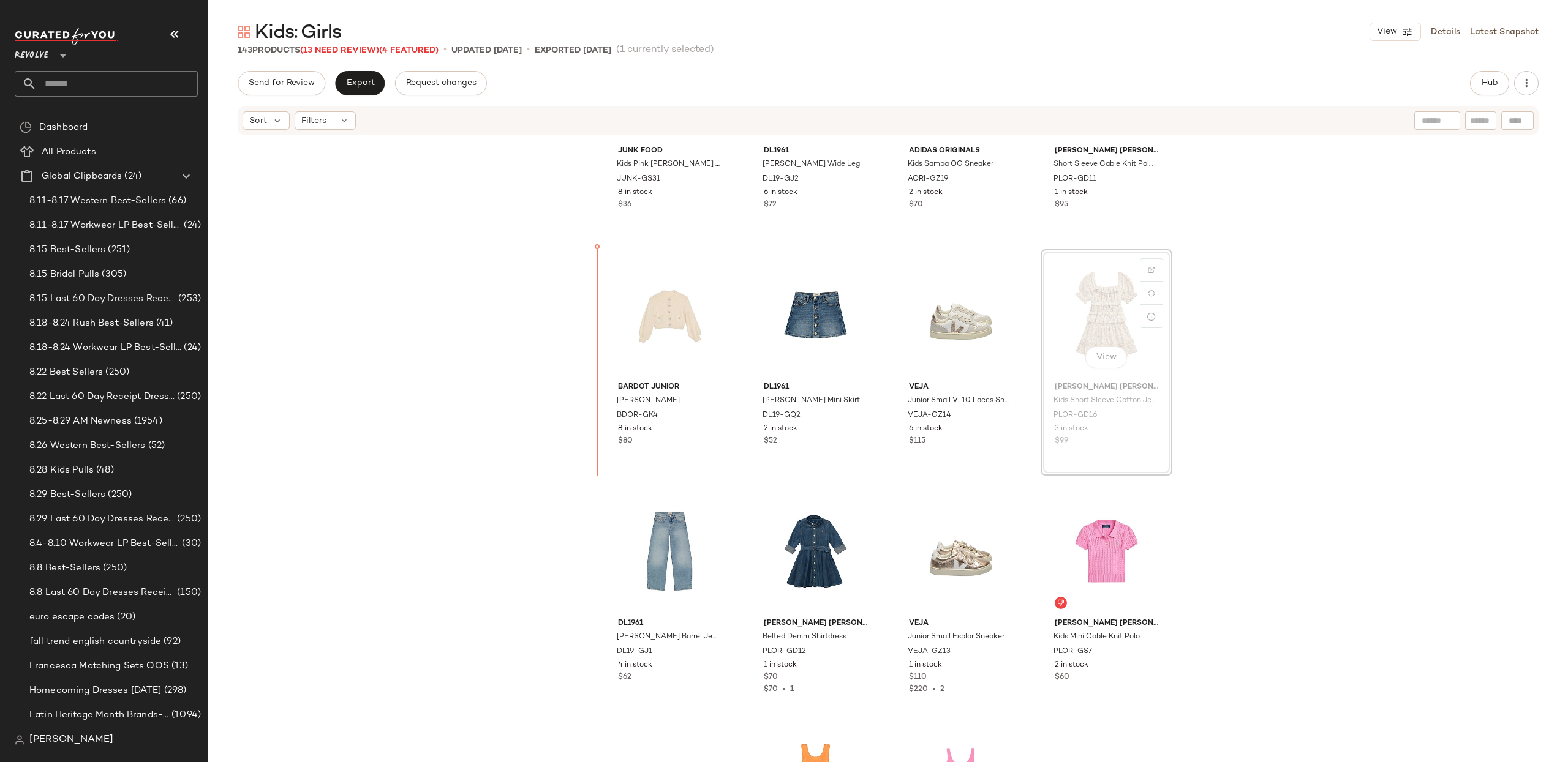
drag, startPoint x: 1075, startPoint y: 326, endPoint x: 1067, endPoint y: 326, distance: 8.0
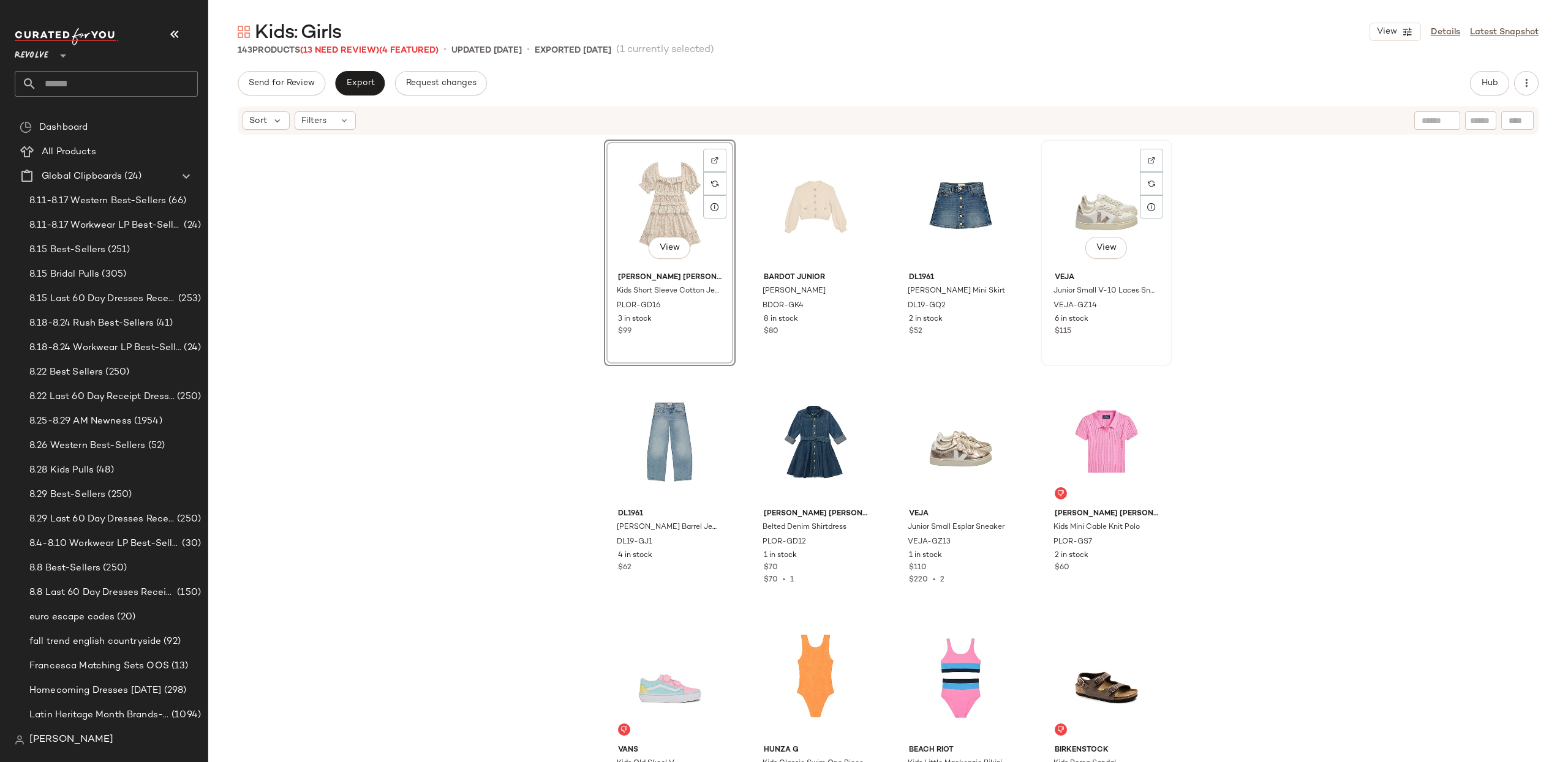
scroll to position [289, 0]
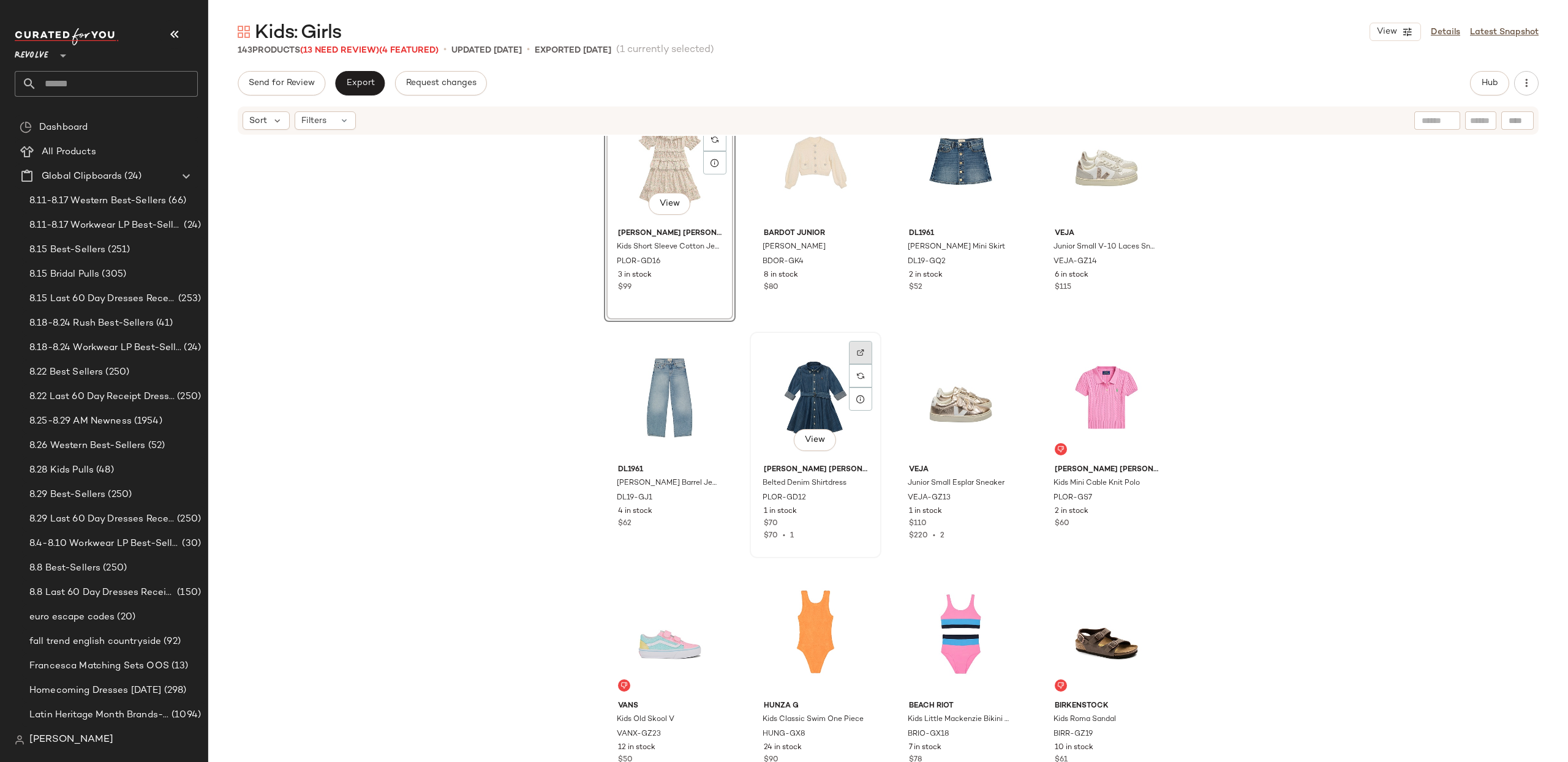
click at [858, 352] on img at bounding box center [860, 353] width 8 height 8
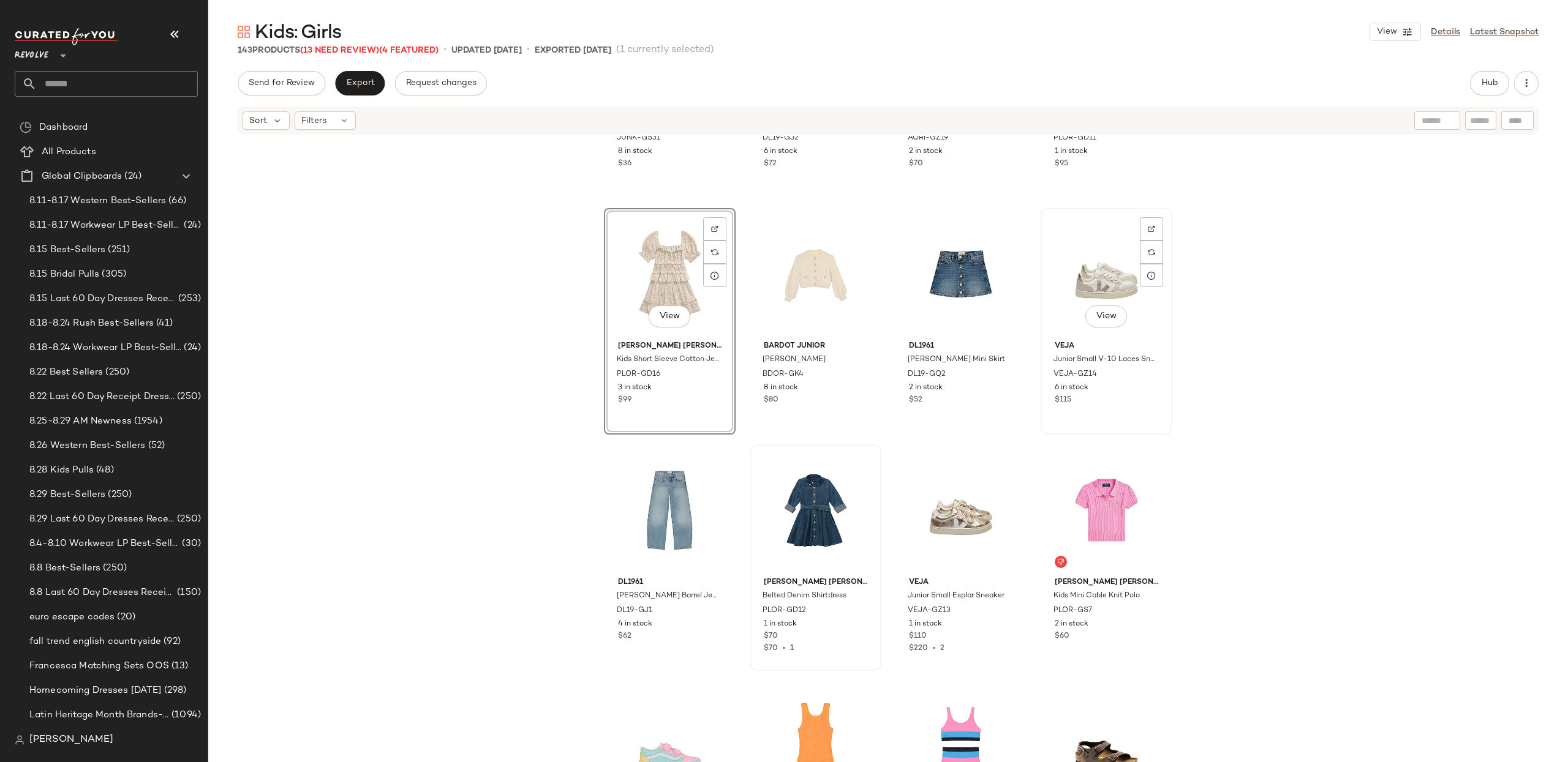
scroll to position [169, 0]
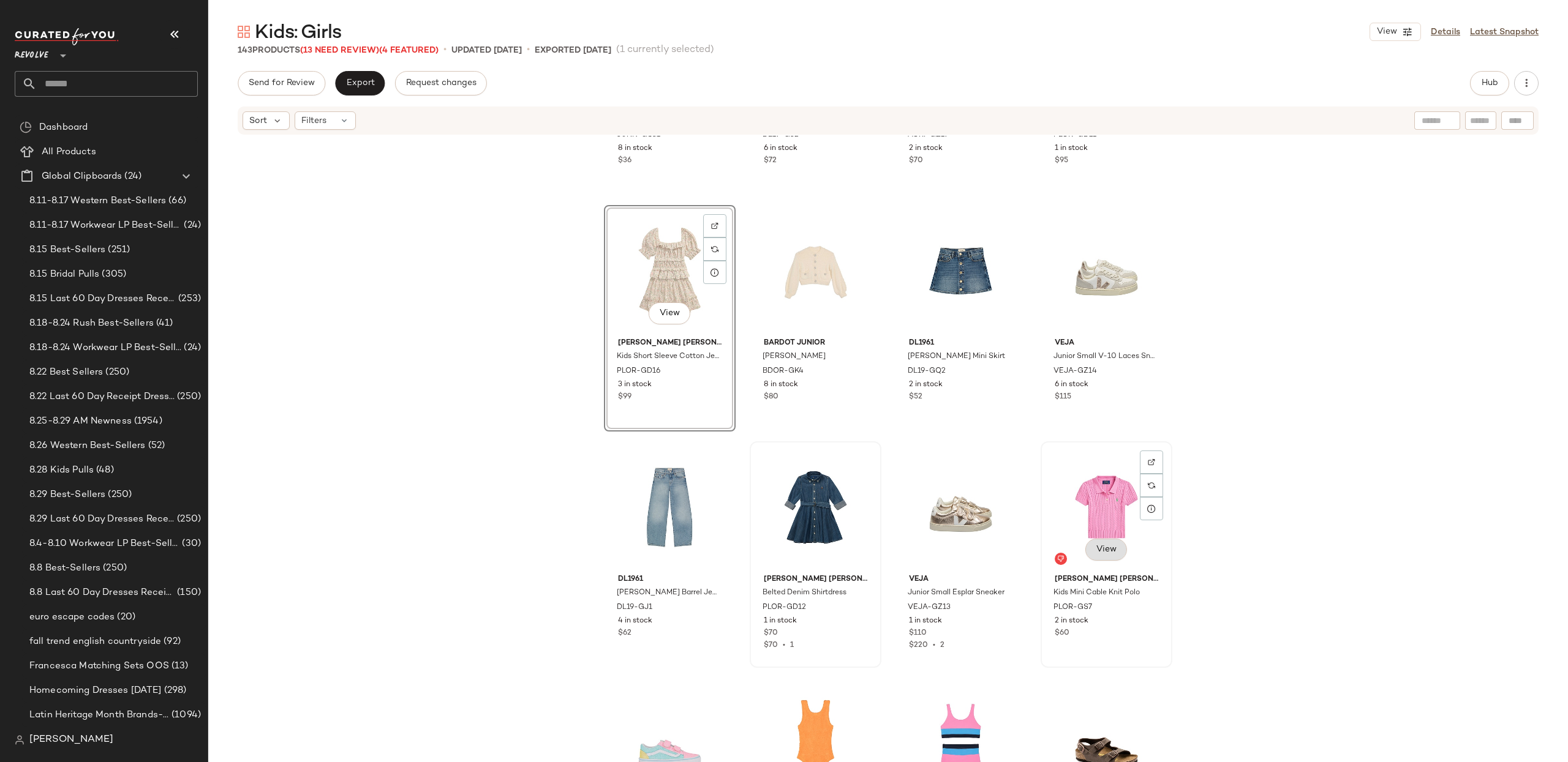
click at [1101, 550] on span "View" at bounding box center [1105, 549] width 21 height 10
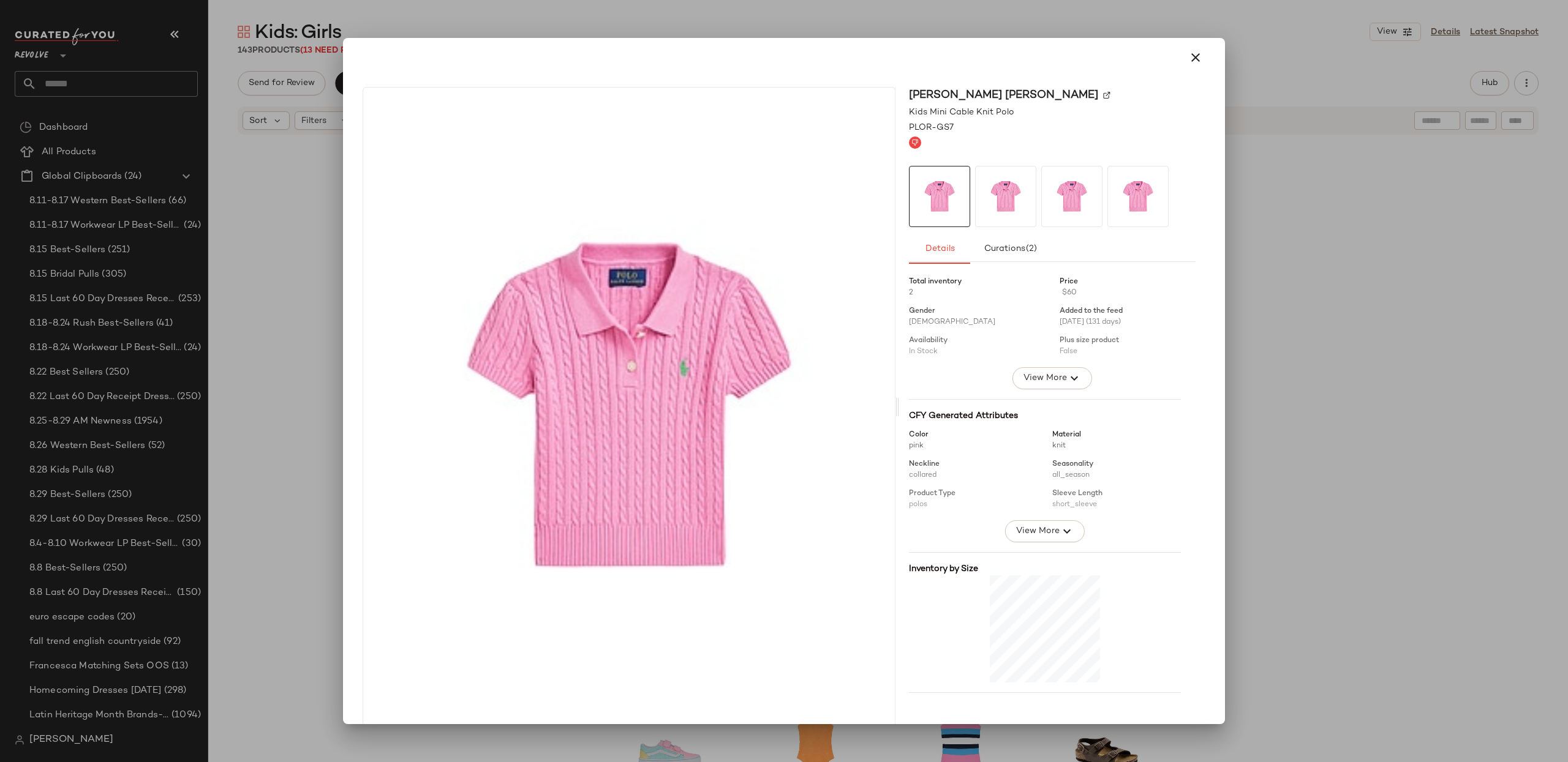
drag, startPoint x: 1205, startPoint y: 55, endPoint x: 1201, endPoint y: 328, distance: 273.0
click at [1205, 55] on div at bounding box center [784, 57] width 872 height 39
drag, startPoint x: 1190, startPoint y: 62, endPoint x: 1171, endPoint y: 541, distance: 479.4
click at [1190, 62] on icon "button" at bounding box center [1195, 57] width 15 height 15
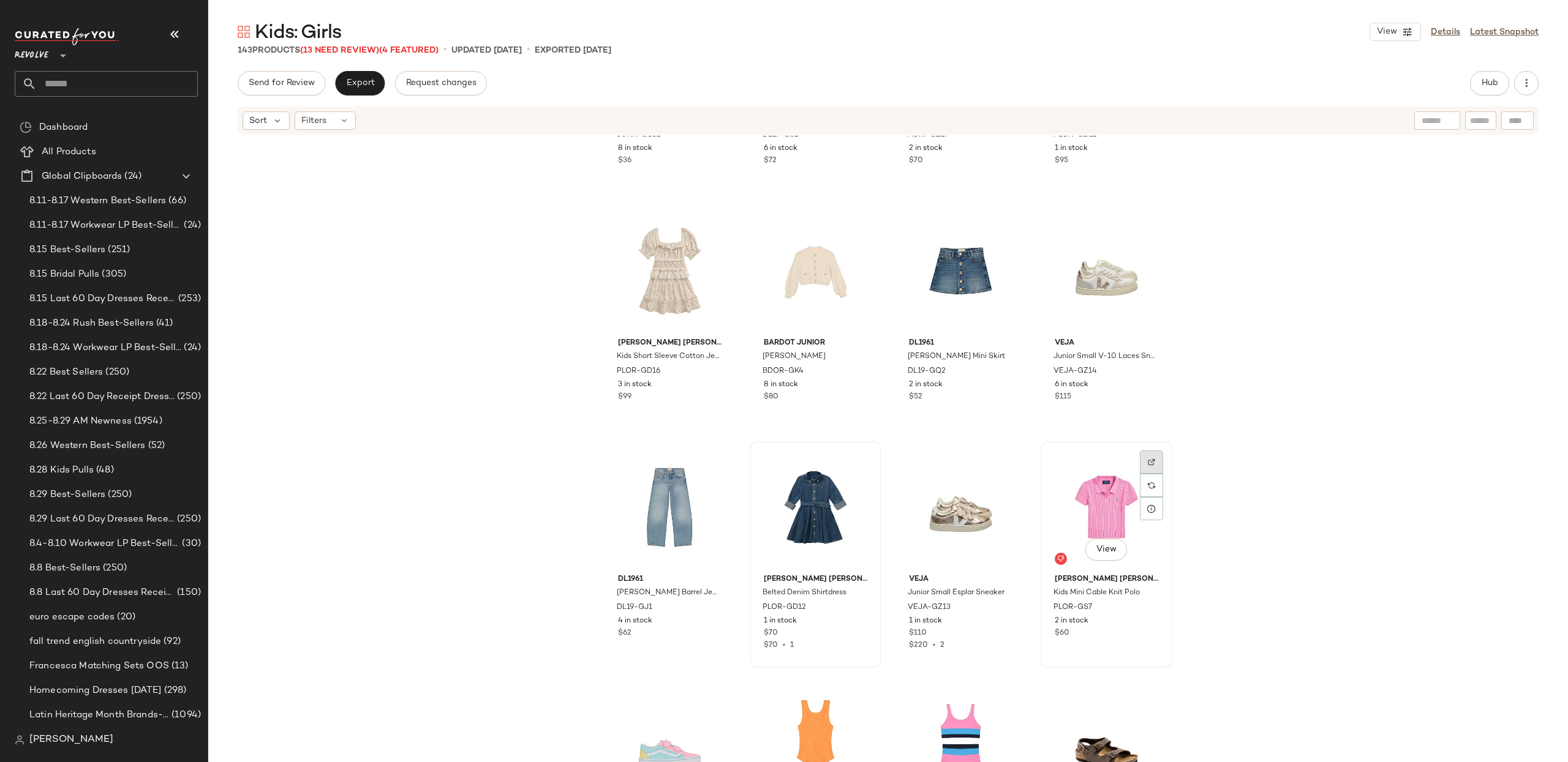
click at [1152, 474] on div at bounding box center [1151, 485] width 24 height 24
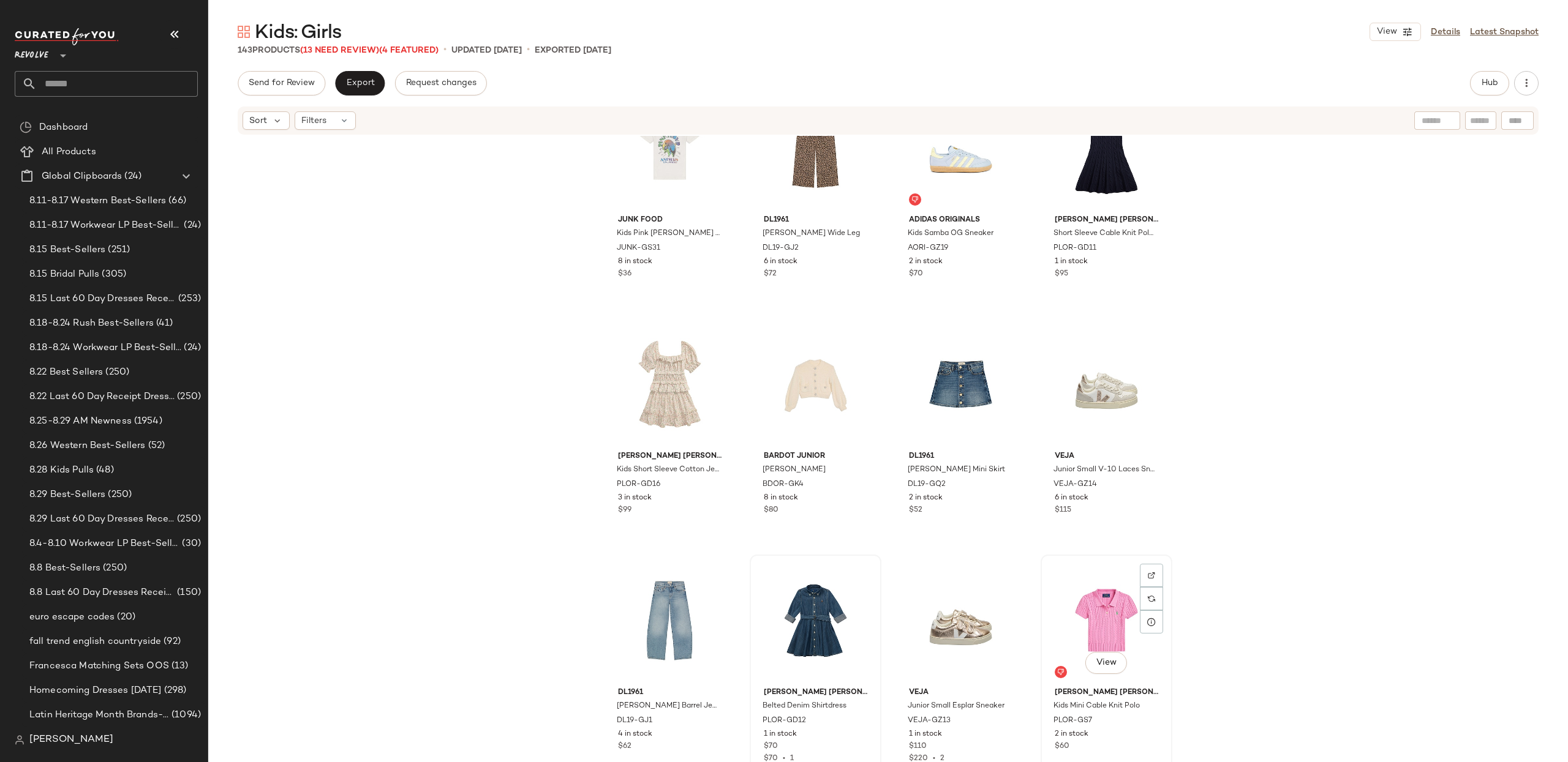
scroll to position [53, 0]
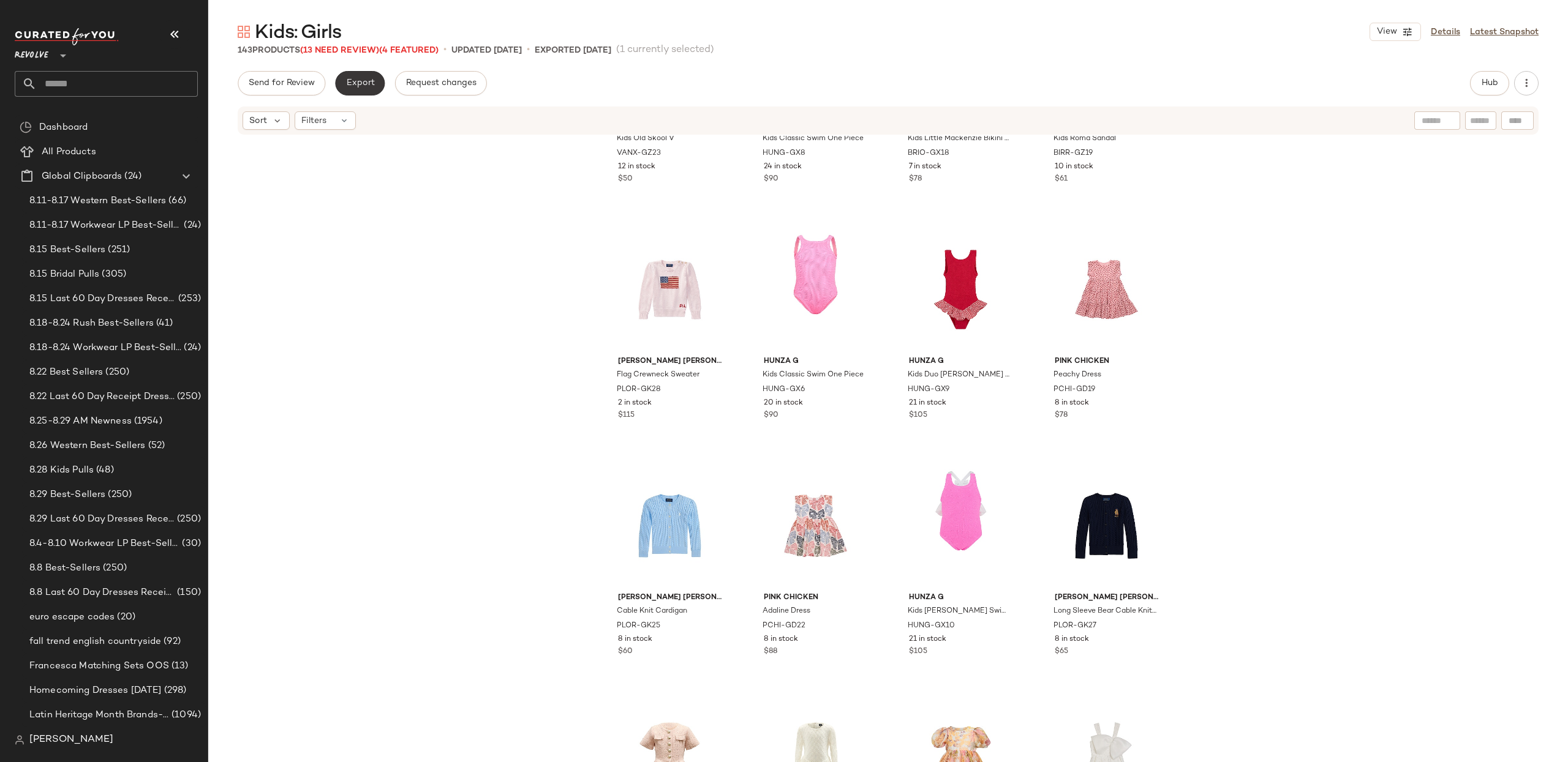
scroll to position [830, 0]
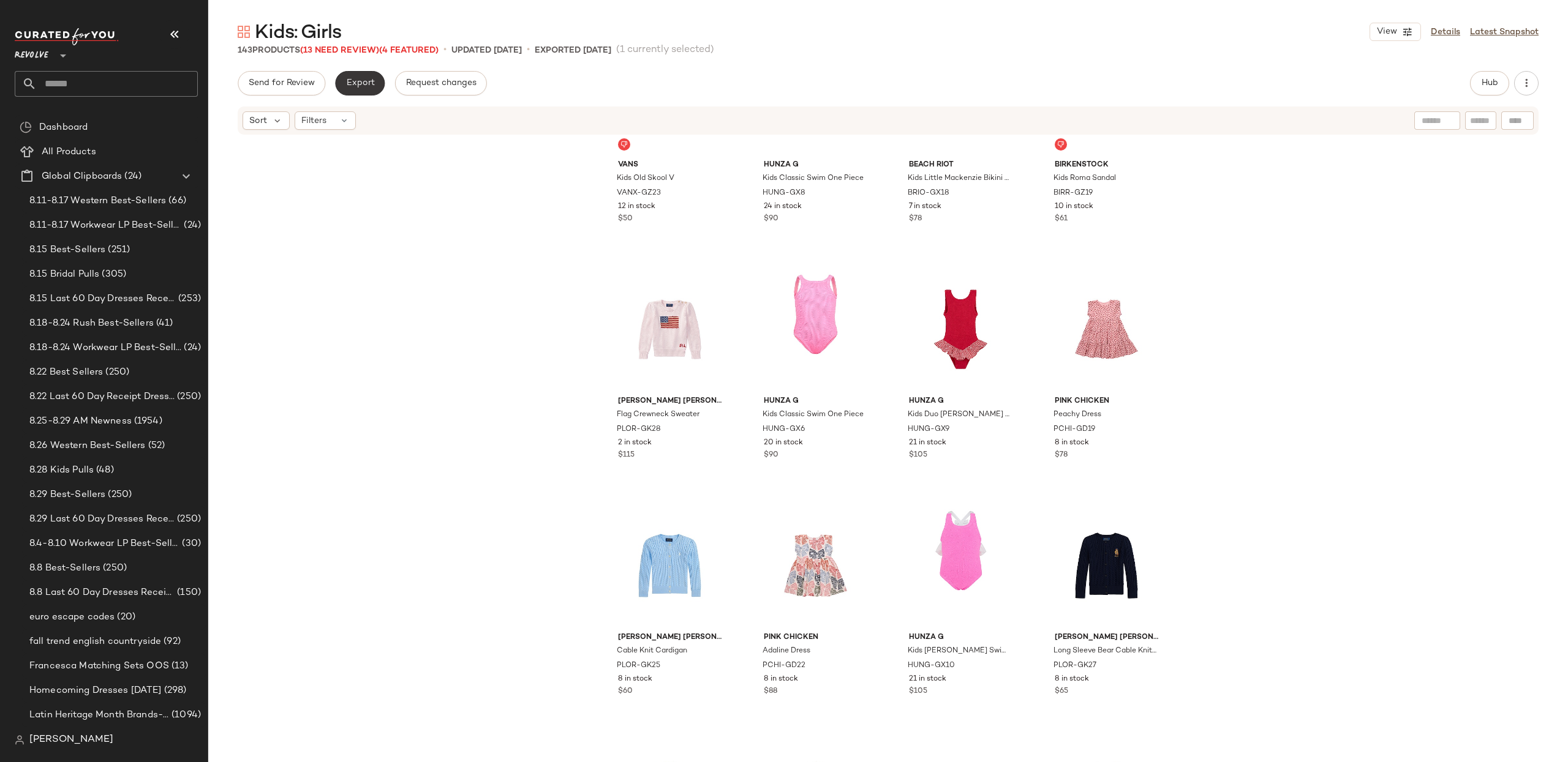
click at [365, 91] on button "Export" at bounding box center [360, 83] width 50 height 24
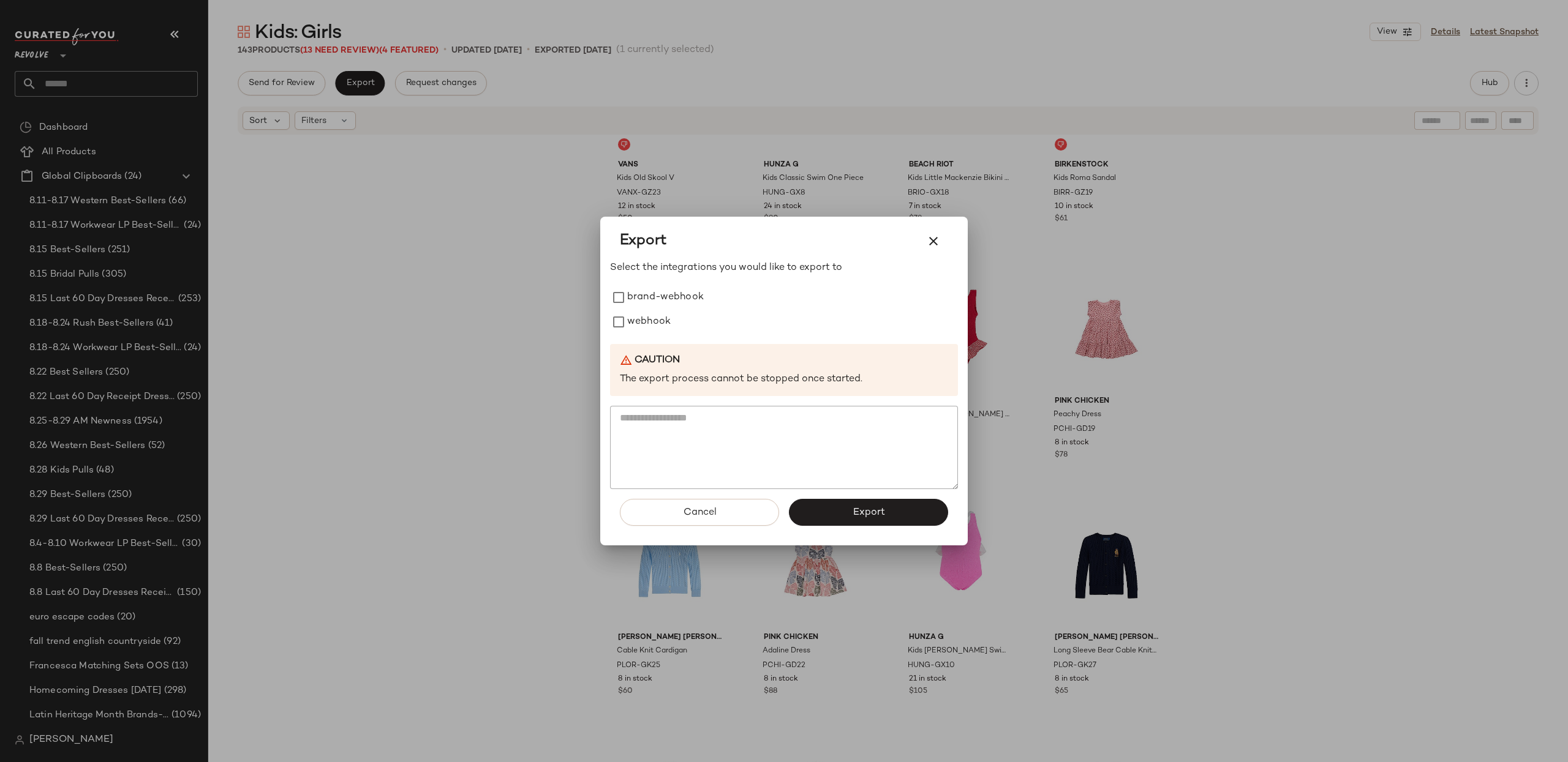
drag, startPoint x: 632, startPoint y: 317, endPoint x: 744, endPoint y: 391, distance: 134.2
click at [634, 319] on label "webhook" at bounding box center [649, 322] width 43 height 24
click at [901, 510] on button "Export" at bounding box center [869, 512] width 159 height 27
